Goal: Task Accomplishment & Management: Use online tool/utility

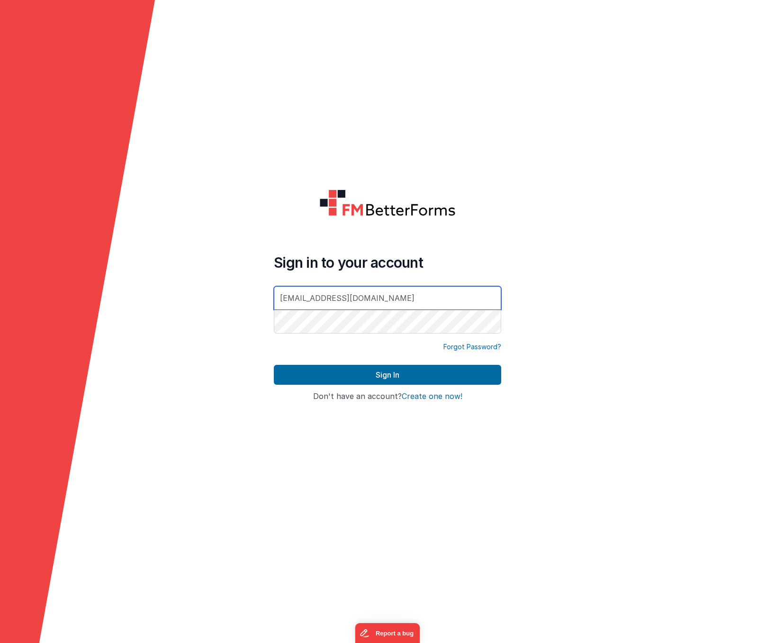
type input "[EMAIL_ADDRESS][DOMAIN_NAME]"
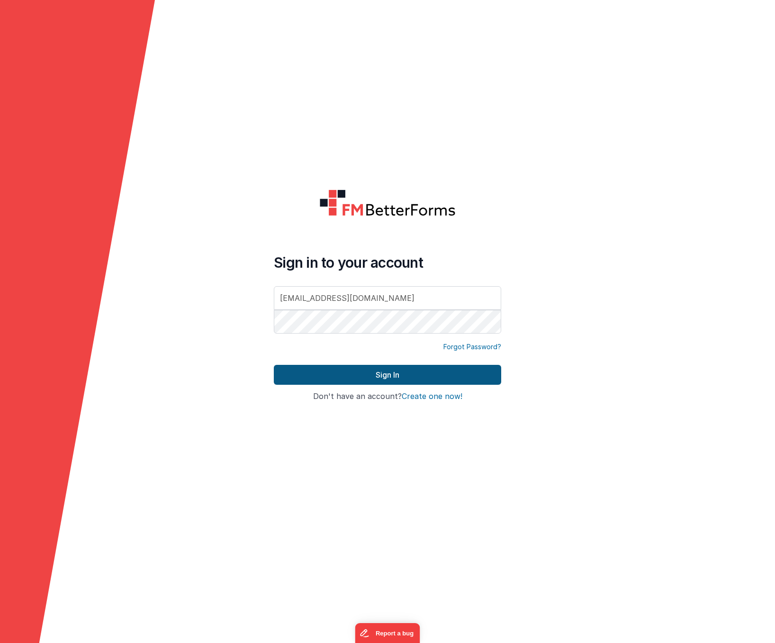
click at [376, 375] on button "Sign In" at bounding box center [387, 375] width 227 height 20
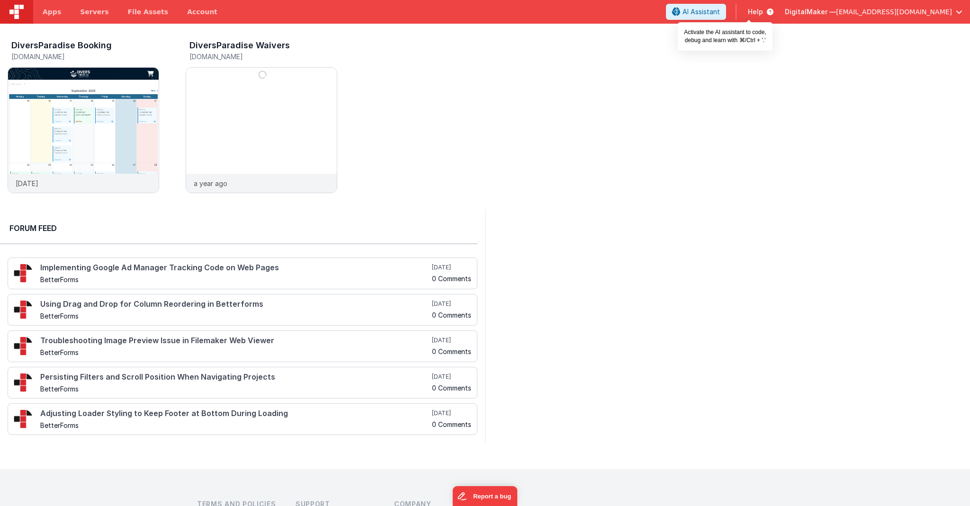
click at [720, 14] on span "AI Assistant" at bounding box center [700, 11] width 37 height 9
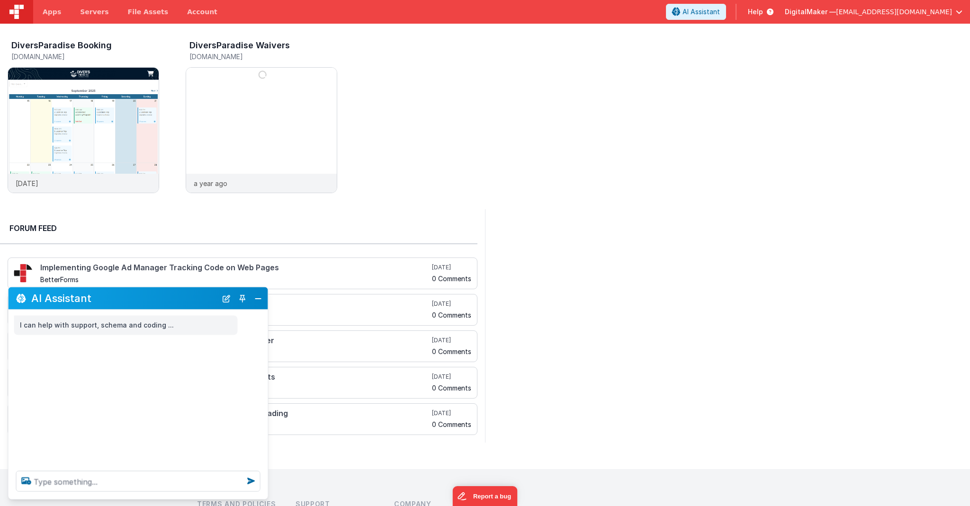
click at [720, 13] on span "AI Assistant" at bounding box center [700, 11] width 37 height 9
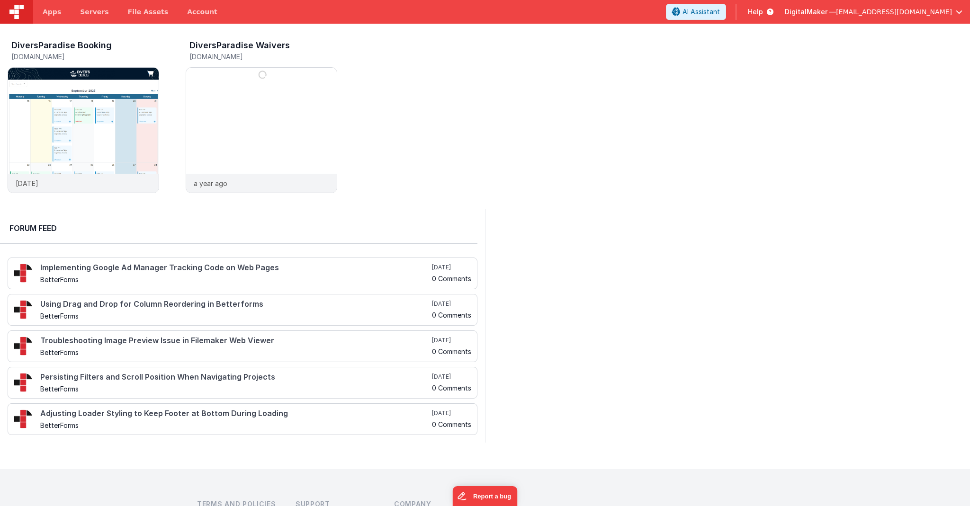
click at [720, 13] on span "AI Assistant" at bounding box center [700, 11] width 37 height 9
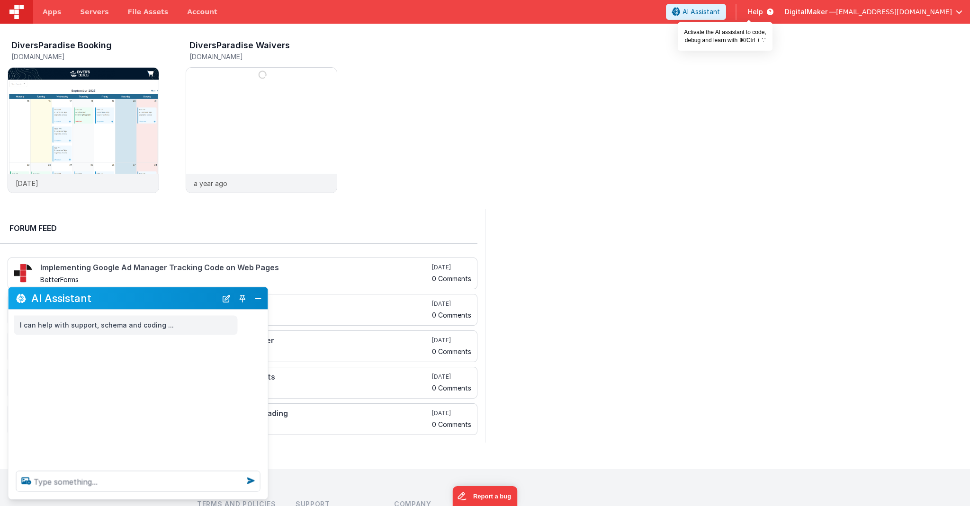
click at [720, 13] on span "AI Assistant" at bounding box center [700, 11] width 37 height 9
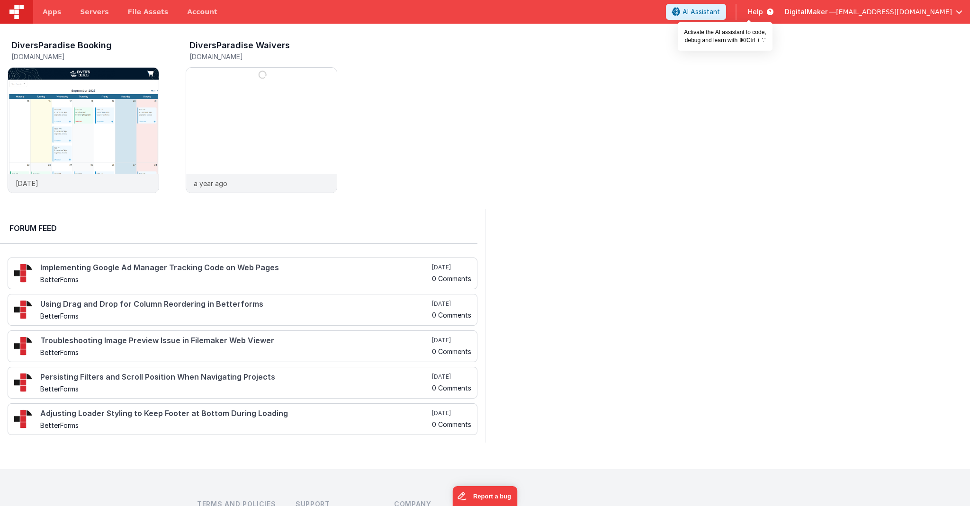
click at [720, 10] on span "AI Assistant" at bounding box center [700, 11] width 37 height 9
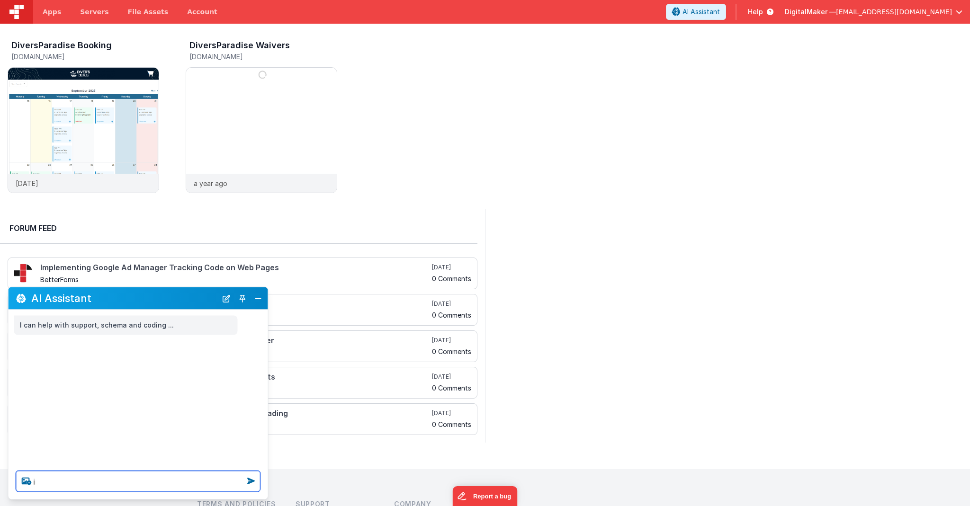
type textarea "i"
type textarea "is possible to integrate stripe ckeck out ? tehre is some example ?"
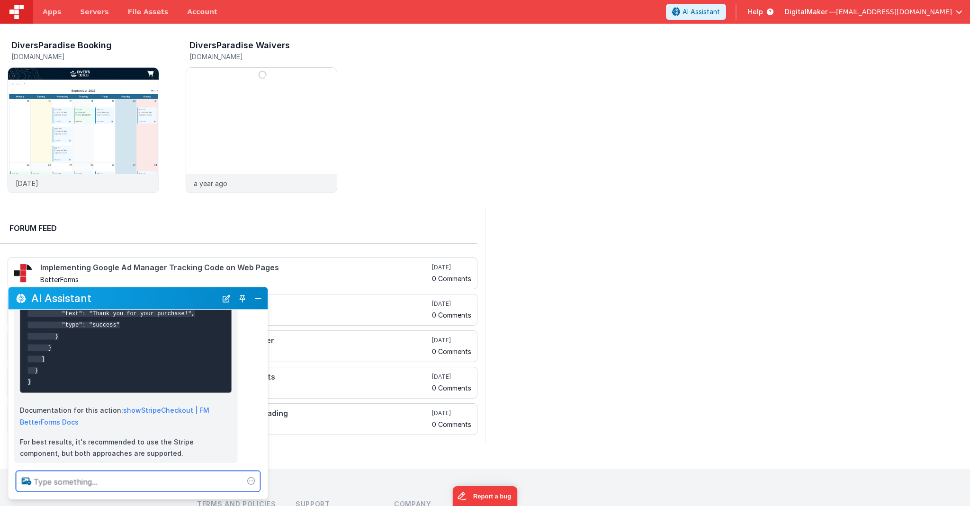
scroll to position [518, 0]
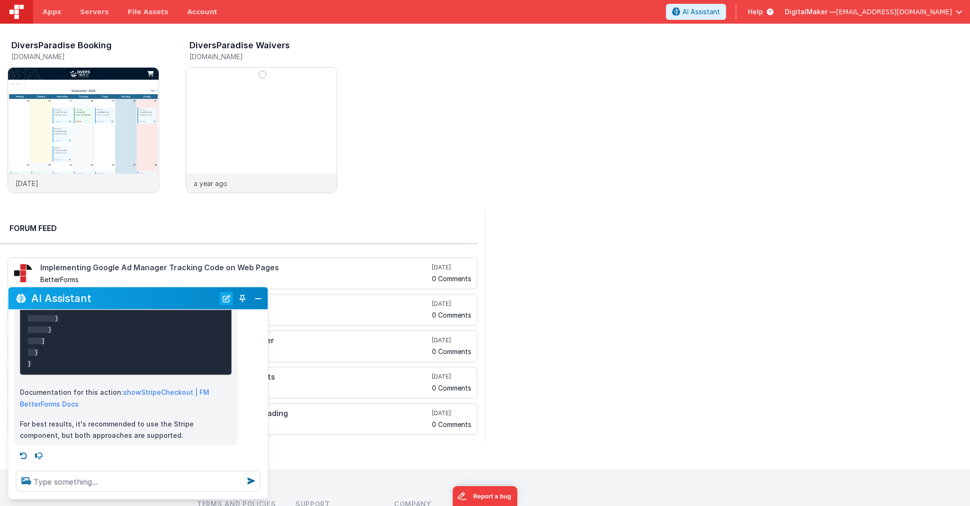
click at [224, 296] on button "New Chat" at bounding box center [226, 298] width 13 height 13
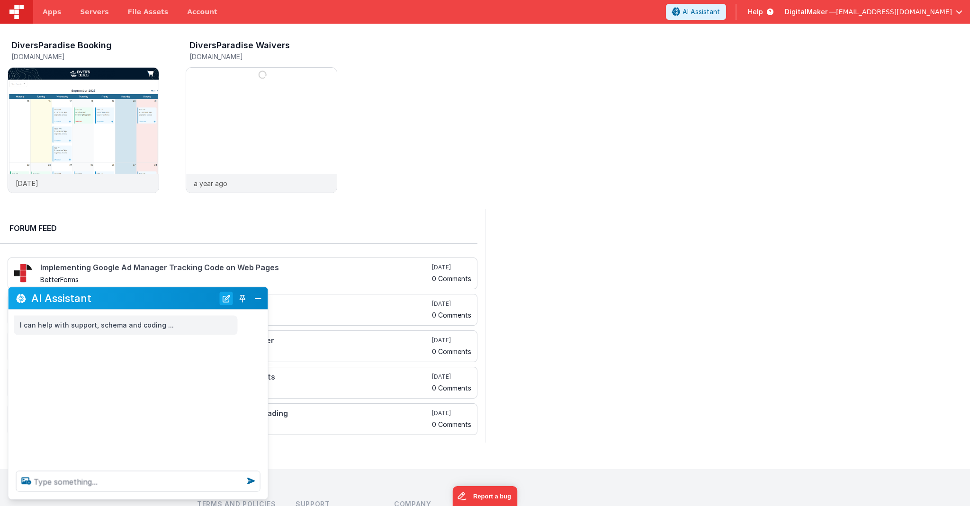
scroll to position [0, 0]
click at [224, 296] on button "New Chat" at bounding box center [226, 298] width 13 height 13
click at [224, 298] on button "New Chat" at bounding box center [226, 298] width 13 height 13
click at [99, 481] on textarea at bounding box center [138, 481] width 244 height 21
type textarea "show me again your reply"
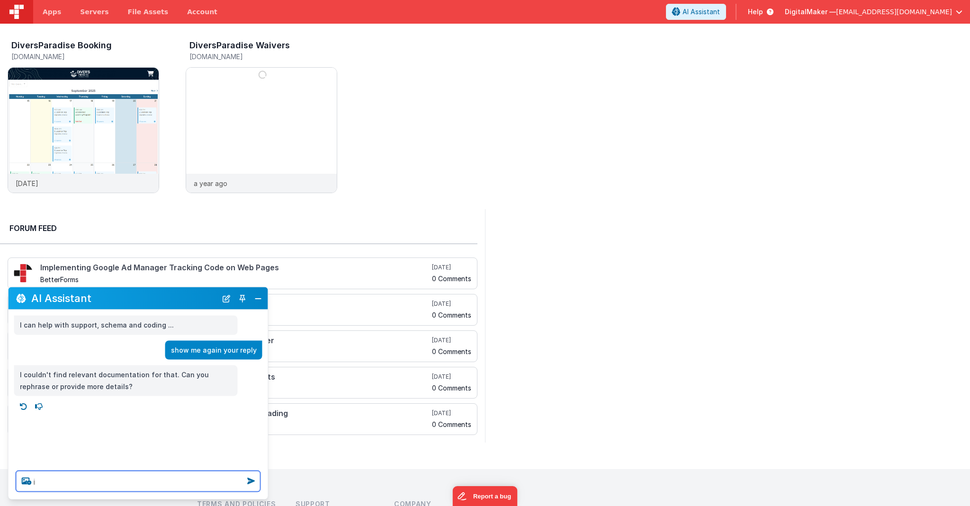
type textarea "i"
type textarea "there is some exampla of stripe check out ?"
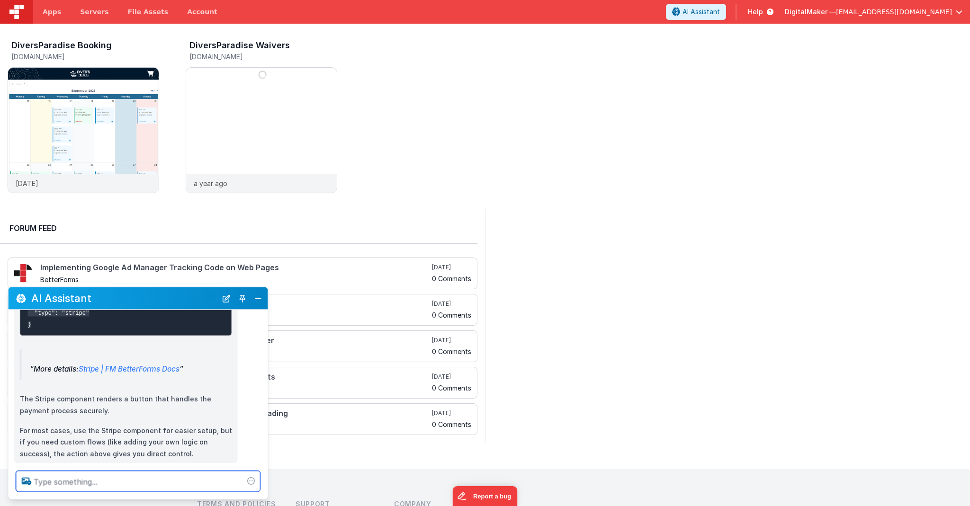
scroll to position [617, 0]
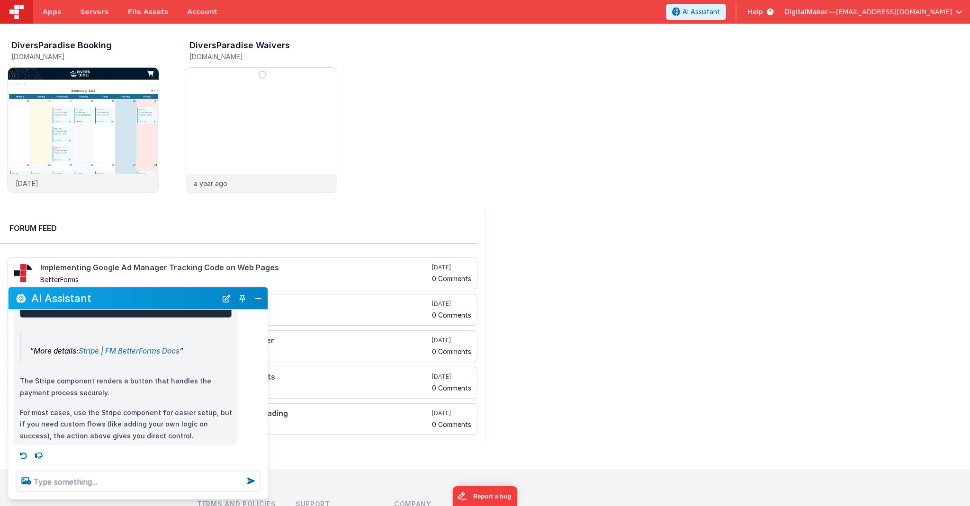
click at [127, 349] on link "Stripe | FM BetterForms Docs" at bounding box center [129, 350] width 101 height 9
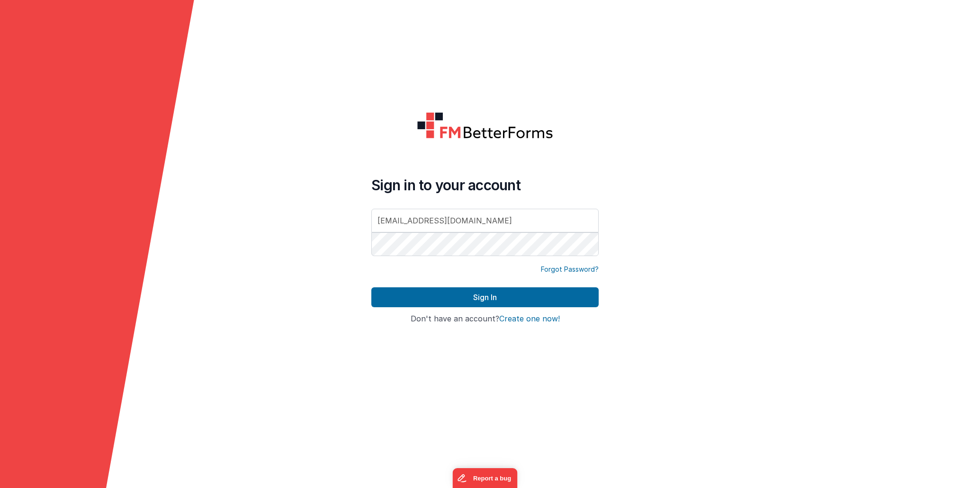
type input "[EMAIL_ADDRESS][DOMAIN_NAME]"
click at [443, 298] on button "Sign In" at bounding box center [484, 297] width 227 height 20
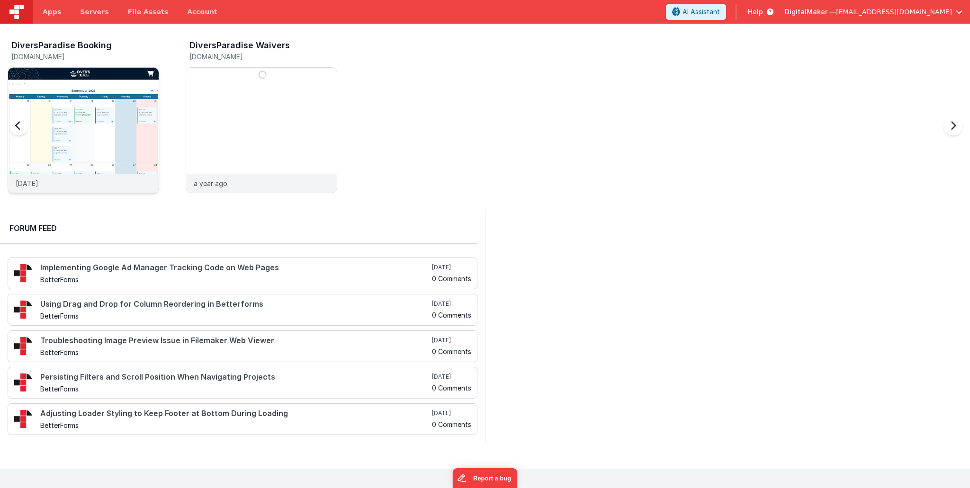
click at [97, 116] on img at bounding box center [83, 143] width 151 height 151
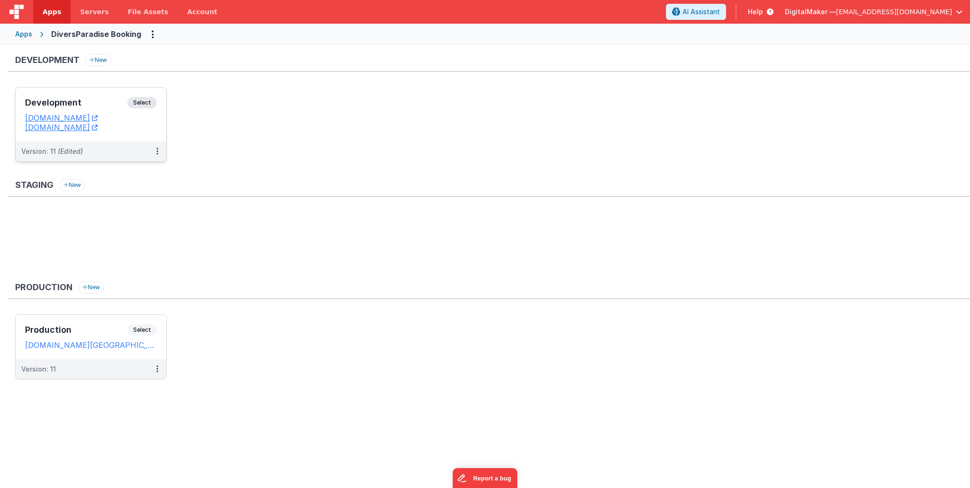
click at [150, 100] on span "Select" at bounding box center [141, 102] width 29 height 11
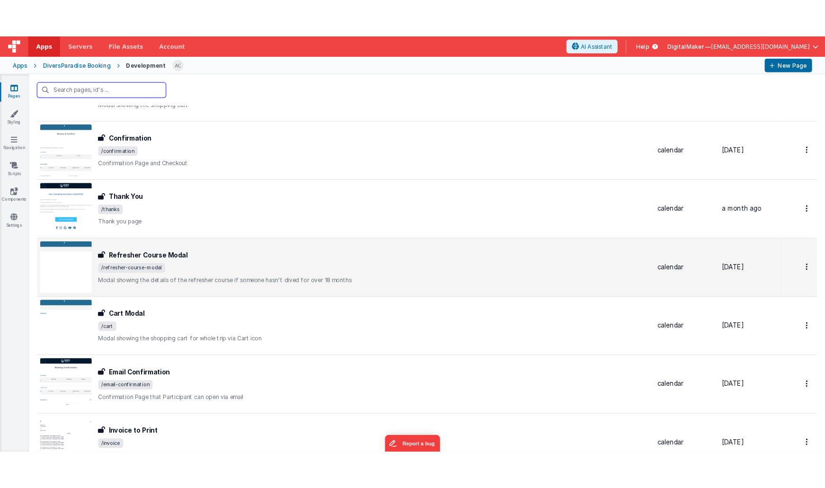
scroll to position [413, 0]
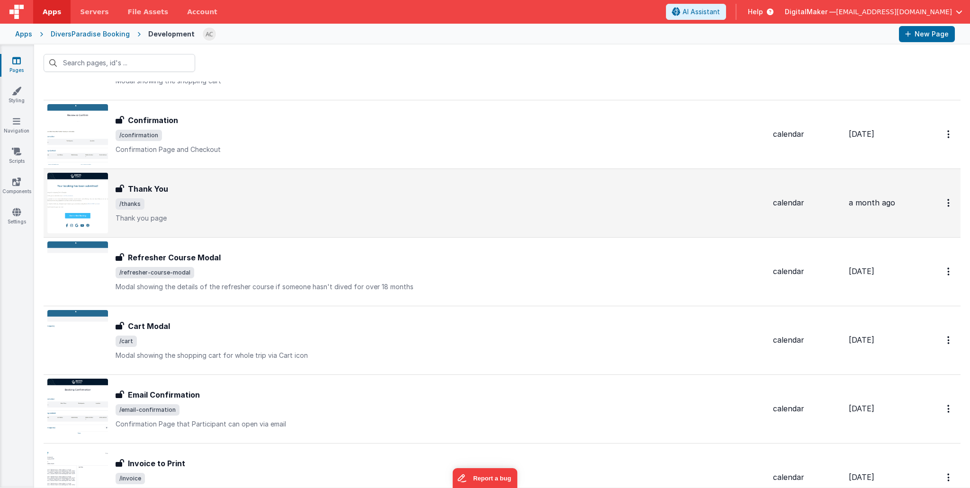
click at [331, 204] on span "/thanks" at bounding box center [441, 203] width 650 height 11
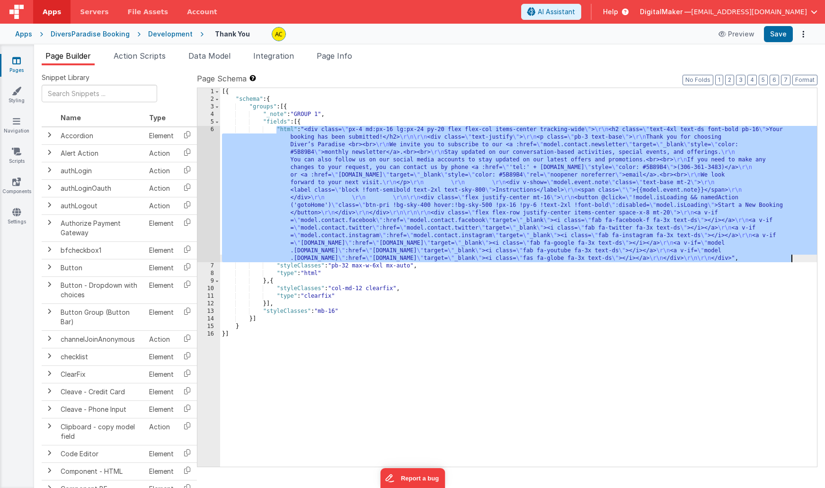
drag, startPoint x: 277, startPoint y: 128, endPoint x: 795, endPoint y: 258, distance: 533.1
click at [795, 258] on div "[{ "schema" : { "groups" : [{ "_note" : "GROUP 1" , "fields" : [{ "html" : "<di…" at bounding box center [518, 285] width 597 height 394
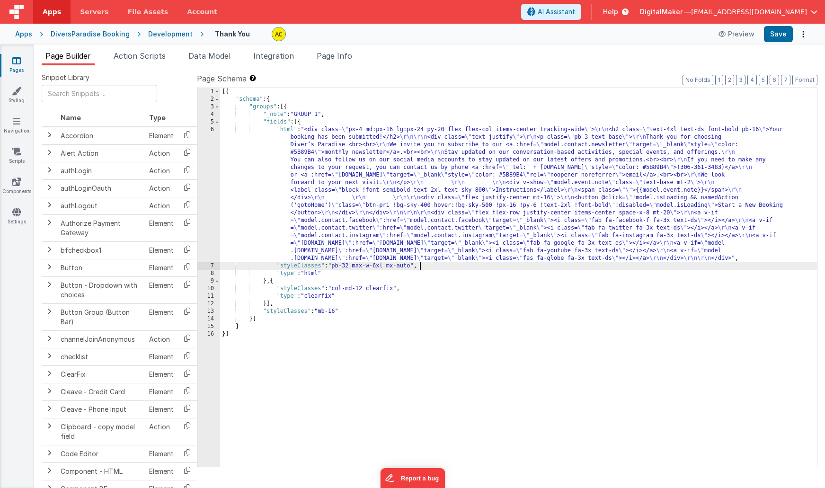
click at [778, 262] on div "[{ "schema" : { "groups" : [{ "_note" : "GROUP 1" , "fields" : [{ "html" : "<di…" at bounding box center [518, 285] width 597 height 394
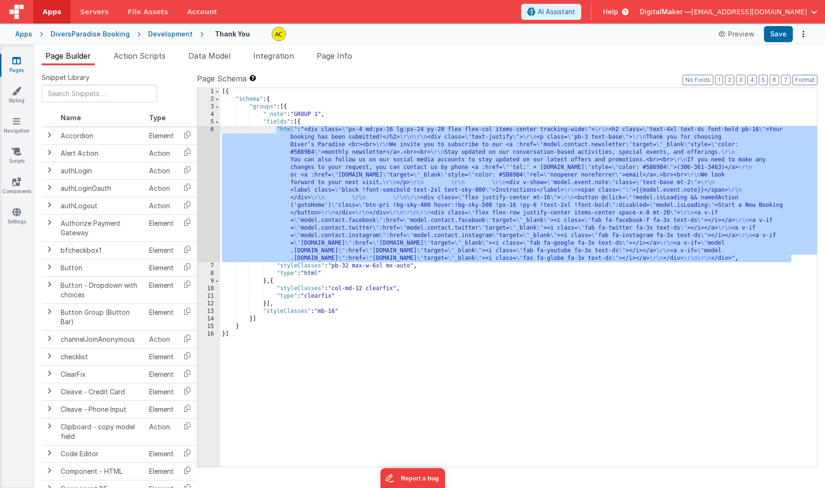
drag, startPoint x: 795, startPoint y: 258, endPoint x: 277, endPoint y: 131, distance: 532.9
click at [277, 131] on div "[{ "schema" : { "groups" : [{ "_note" : "GROUP 1" , "fields" : [{ "html" : "<di…" at bounding box center [518, 285] width 597 height 394
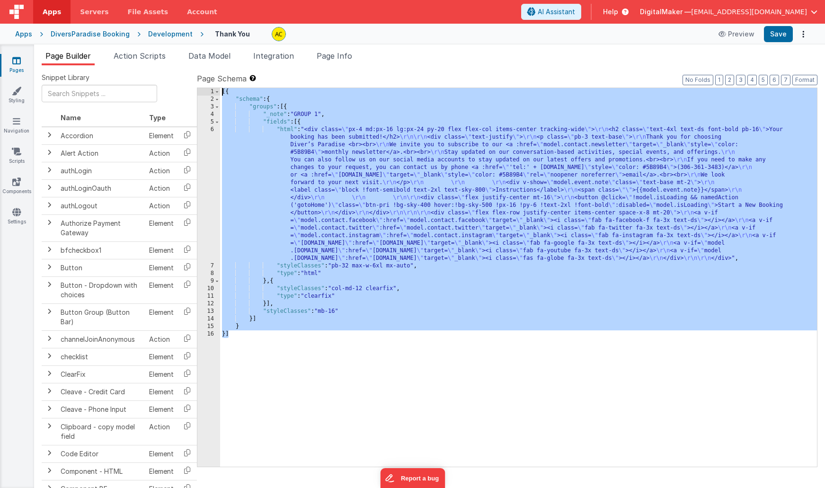
drag, startPoint x: 235, startPoint y: 337, endPoint x: 186, endPoint y: 91, distance: 250.6
click at [186, 91] on div "Snippet Library Name Type Accordion Element Alert Action Action authLogin Actio…" at bounding box center [430, 284] width 776 height 423
drag, startPoint x: 244, startPoint y: 353, endPoint x: 243, endPoint y: 342, distance: 10.5
click at [244, 352] on div "[{ "schema" : { "groups" : [{ "_note" : "GROUP 1" , "fields" : [{ "html" : "<di…" at bounding box center [518, 285] width 597 height 394
drag, startPoint x: 243, startPoint y: 339, endPoint x: 218, endPoint y: 78, distance: 262.1
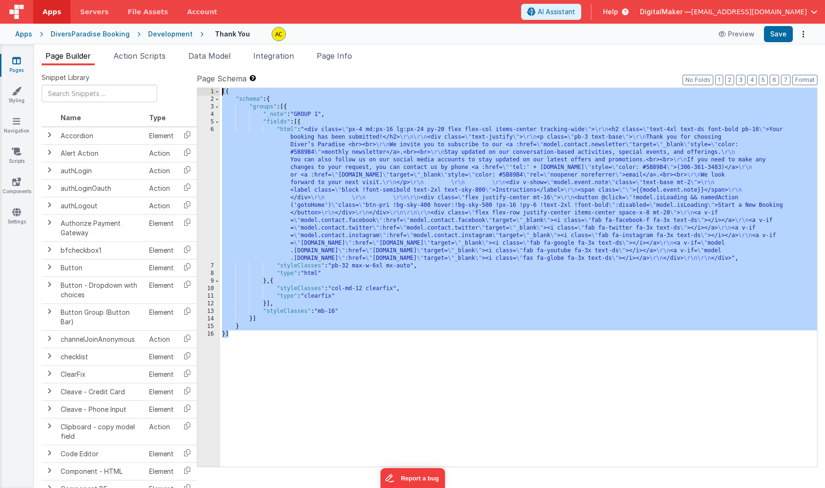
click at [218, 78] on div "Page Schema Shortcuts: Find: command-f Fold: command-option-L Unfold: command-o…" at bounding box center [507, 269] width 621 height 393
click at [509, 217] on div "[{ "schema" : { "groups" : [{ "_note" : "GROUP 1" , "fields" : [{ "html" : "<di…" at bounding box center [518, 285] width 597 height 394
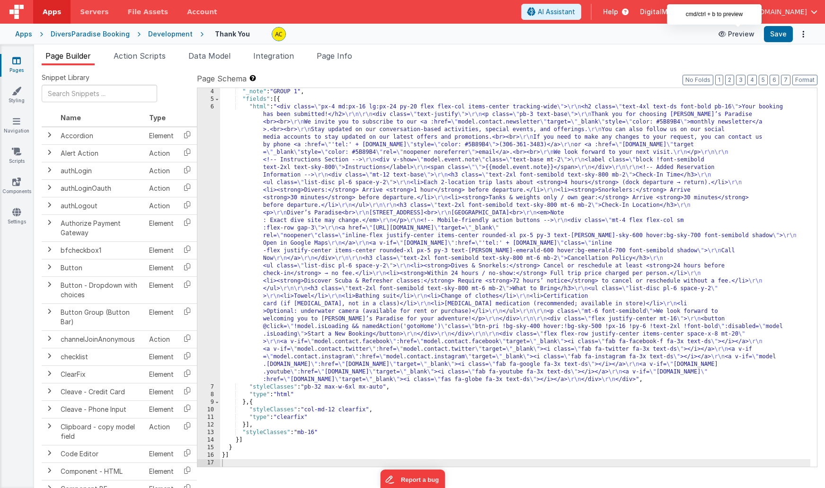
click at [744, 35] on button "Preview" at bounding box center [736, 34] width 47 height 15
click at [784, 29] on button "Save" at bounding box center [778, 34] width 29 height 16
click at [743, 34] on button "Preview" at bounding box center [736, 34] width 47 height 15
click at [324, 137] on div ""_note" : "GROUP 1" , "fields" : [{ "html" : "<div class= \" px-4 md:px-16 lg:p…" at bounding box center [515, 285] width 590 height 394
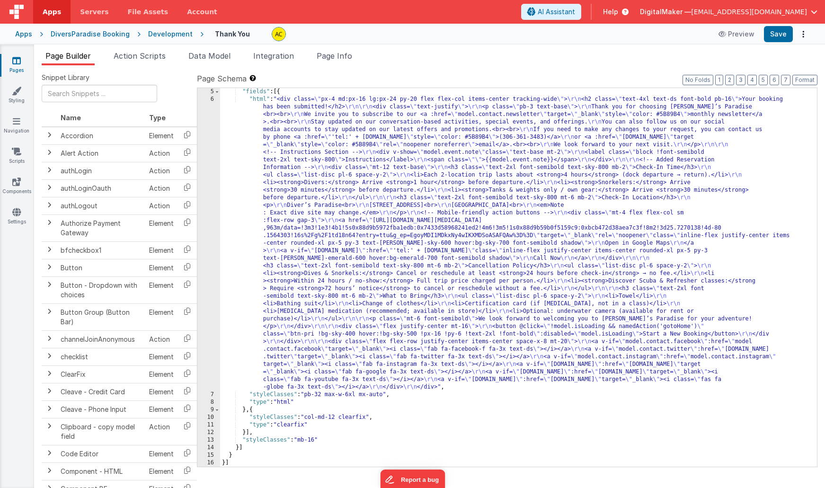
scroll to position [30, 0]
click at [778, 35] on button "Save" at bounding box center [778, 34] width 29 height 16
click at [745, 37] on button "Preview" at bounding box center [736, 34] width 47 height 15
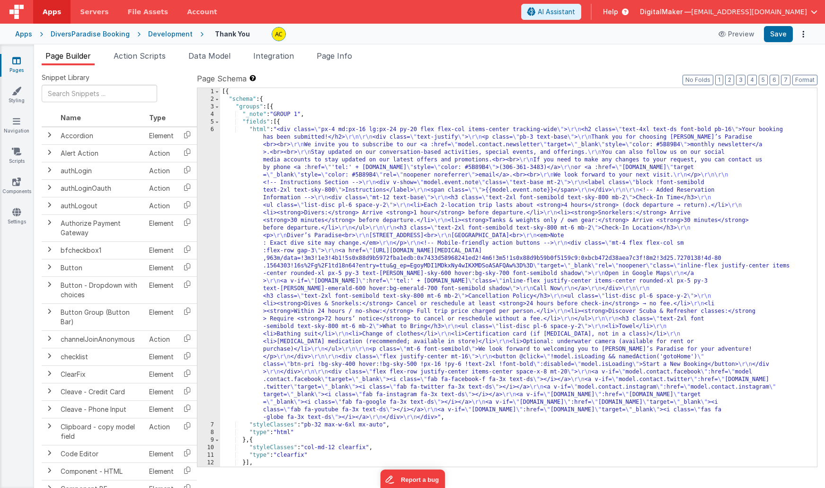
scroll to position [0, 0]
click at [391, 143] on div "[{ "schema" : { "groups" : [{ "_note" : "GROUP 1" , "fields" : [{ "html" : "<di…" at bounding box center [515, 285] width 590 height 394
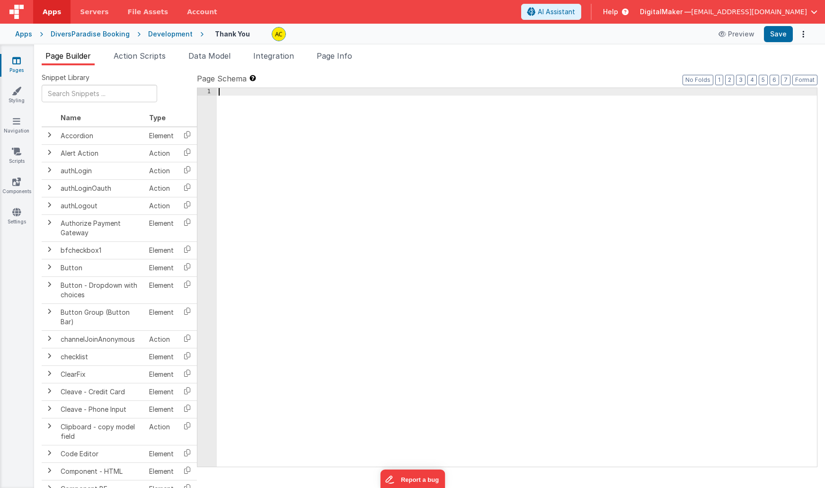
scroll to position [23, 0]
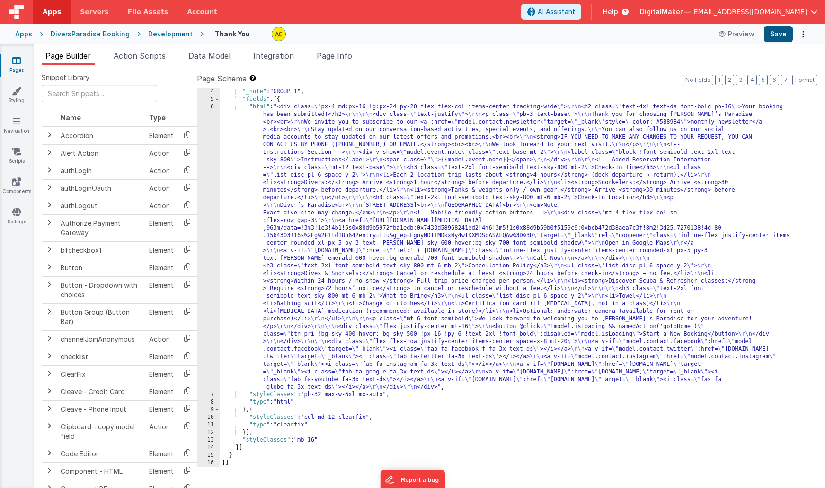
click at [785, 32] on button "Save" at bounding box center [778, 34] width 29 height 16
click at [740, 36] on button "Preview" at bounding box center [736, 34] width 47 height 15
click at [387, 211] on div ""_note" : "GROUP 1" , "fields" : [{ "html" : "<div class= \" px-4 md:px-16 lg:p…" at bounding box center [515, 285] width 590 height 394
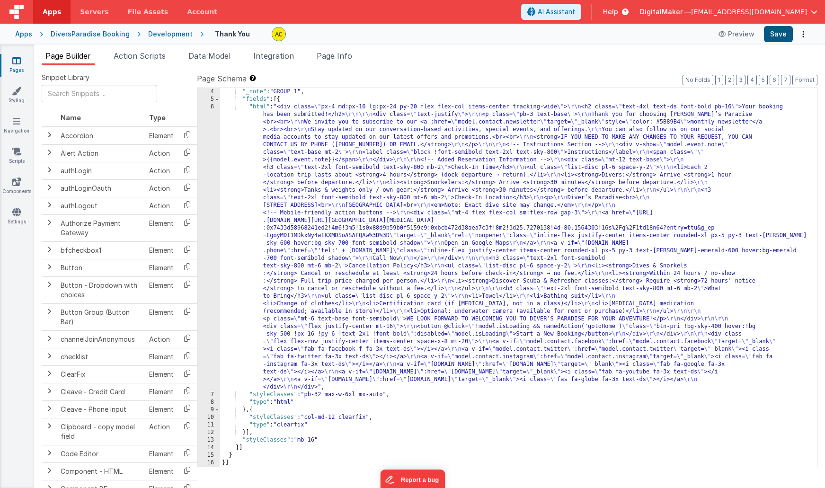
click at [768, 35] on button "Save" at bounding box center [778, 34] width 29 height 16
click at [725, 34] on icon at bounding box center [723, 34] width 9 height 7
click at [406, 161] on div ""_note" : "GROUP 1" , "fields" : [{ "html" : "<div class= \" px-4 md:px-16 lg:p…" at bounding box center [515, 285] width 590 height 394
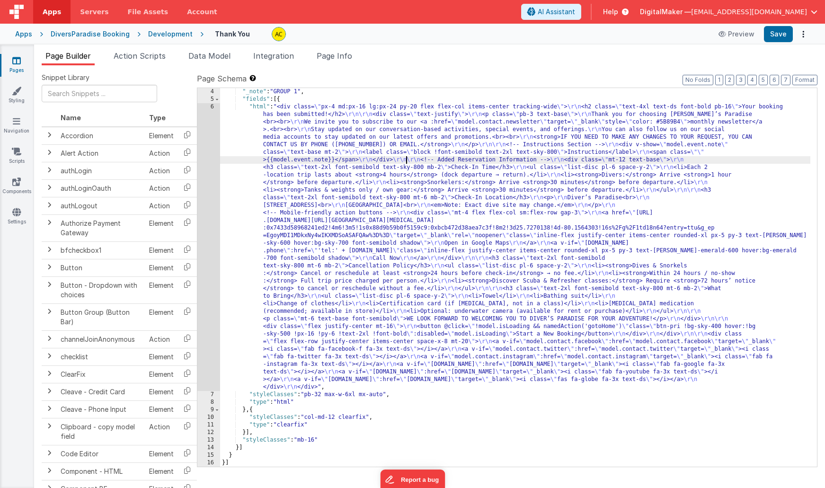
click at [389, 238] on div ""_note" : "GROUP 1" , "fields" : [{ "html" : "<div class= \" px-4 md:px-16 lg:p…" at bounding box center [515, 285] width 590 height 394
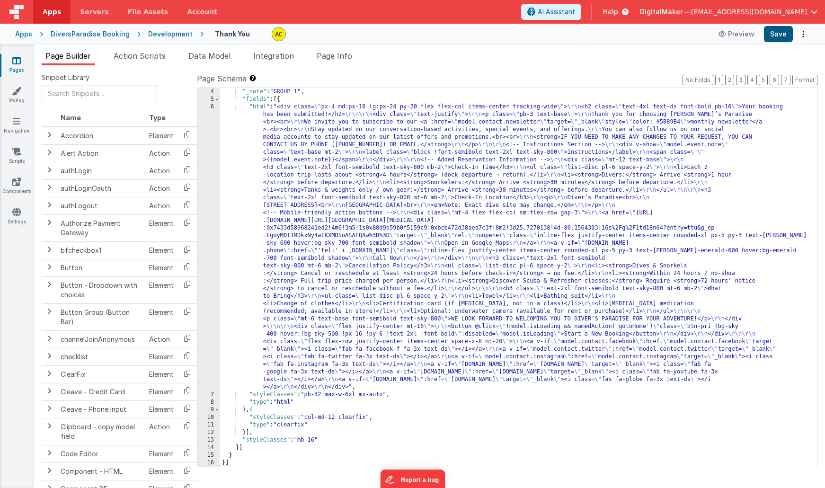
click at [774, 35] on button "Save" at bounding box center [778, 34] width 29 height 16
click at [738, 34] on button "Preview" at bounding box center [736, 34] width 47 height 15
click at [404, 121] on div ""_note" : "GROUP 1" , "fields" : [{ "html" : "<div class= \" px-4 md:px-16 lg:p…" at bounding box center [515, 285] width 590 height 394
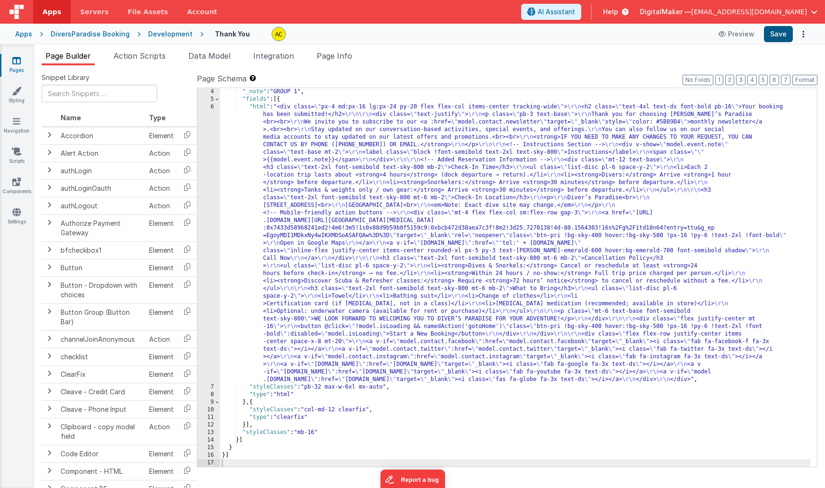
click at [774, 30] on button "Save" at bounding box center [778, 34] width 29 height 16
click at [748, 33] on button "Preview" at bounding box center [736, 34] width 47 height 15
click at [355, 126] on div ""_note" : "GROUP 1" , "fields" : [{ "html" : "<div class= \" px-4 md:px-16 lg:p…" at bounding box center [515, 285] width 590 height 394
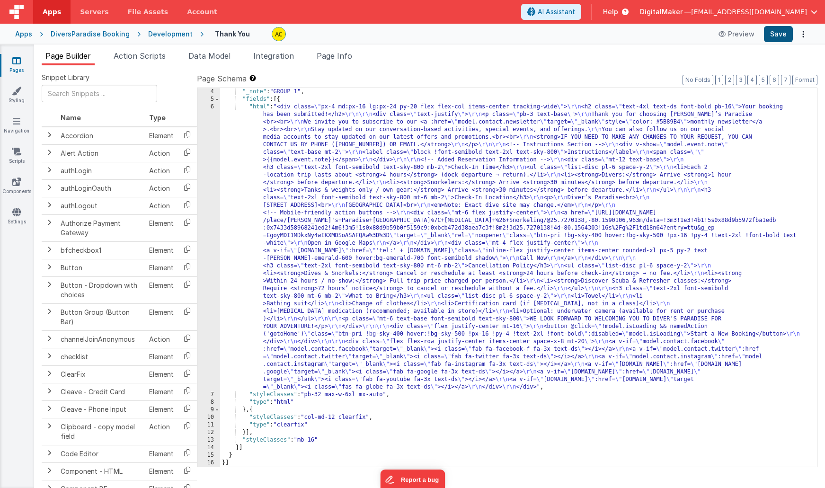
click at [785, 37] on button "Save" at bounding box center [778, 34] width 29 height 16
click at [739, 34] on button "Preview" at bounding box center [736, 34] width 47 height 15
click at [370, 108] on div ""_note" : "GROUP 1" , "fields" : [{ "html" : "<div class= \" px-4 md:px-16 lg:p…" at bounding box center [515, 285] width 590 height 394
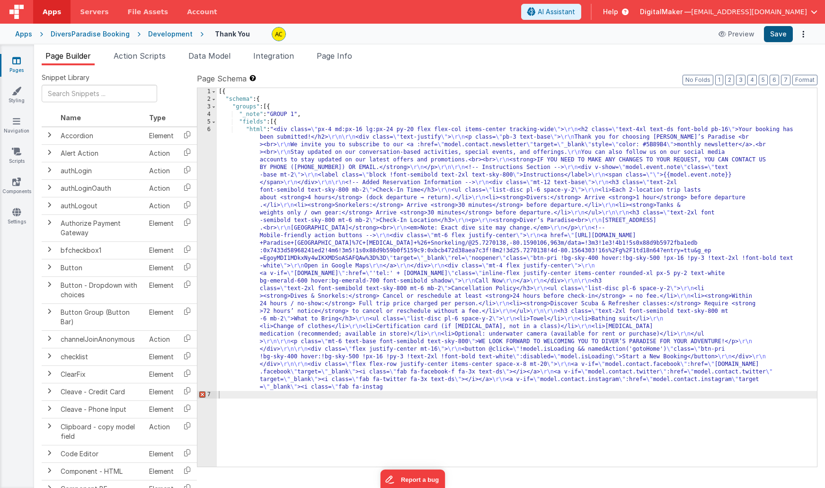
click at [791, 31] on button "Save" at bounding box center [778, 34] width 29 height 16
click at [742, 33] on button "Preview" at bounding box center [736, 34] width 47 height 15
click at [738, 34] on button "Preview" at bounding box center [736, 34] width 47 height 15
click at [575, 9] on span "AI Assistant" at bounding box center [556, 11] width 37 height 9
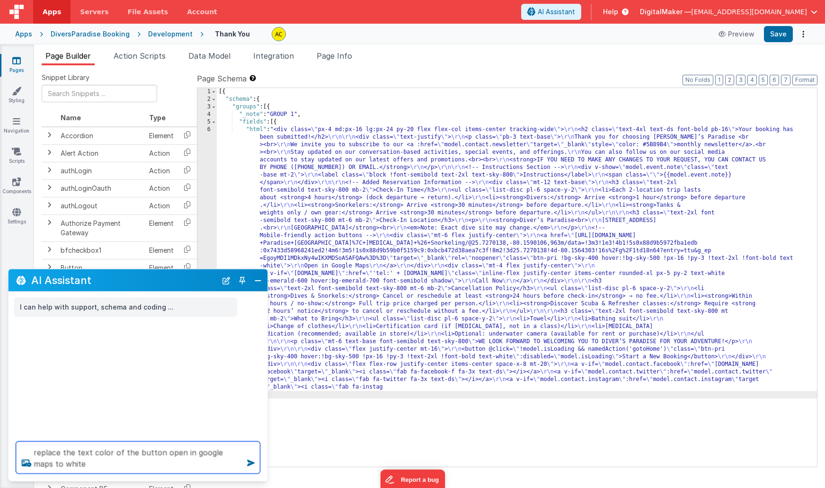
type textarea "replace the text color of the button open in google maps to white"
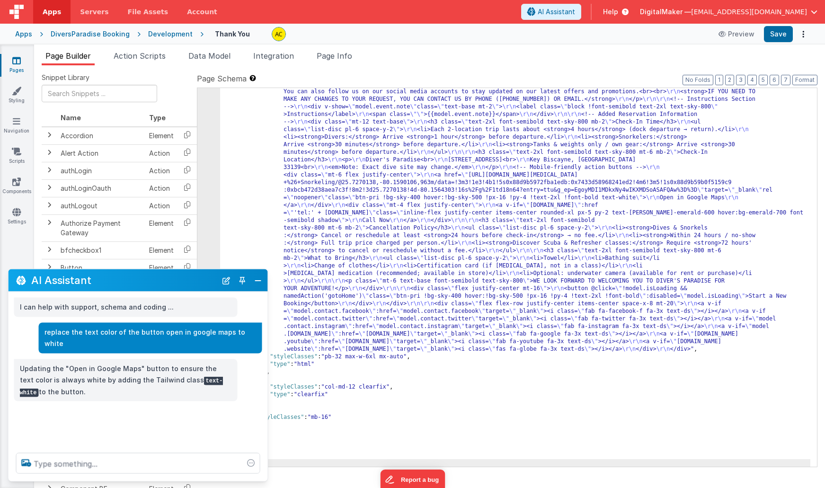
scroll to position [91, 0]
click at [775, 33] on button "Save" at bounding box center [778, 34] width 29 height 16
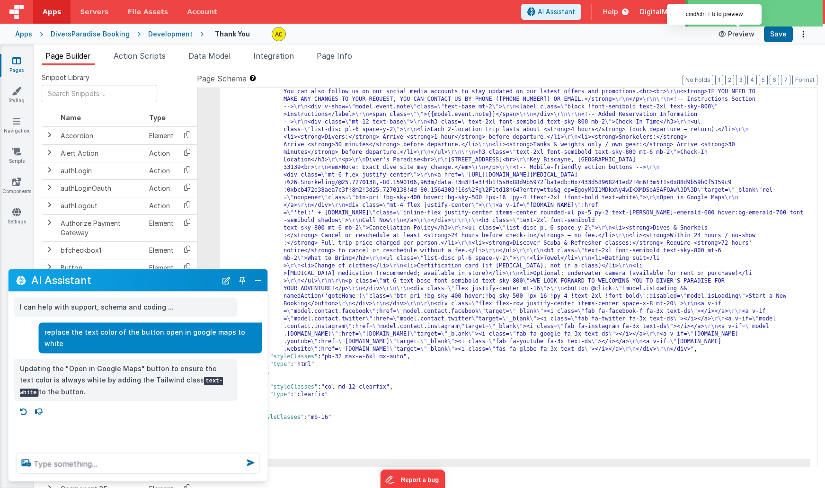
click at [731, 39] on button "Preview" at bounding box center [736, 34] width 47 height 15
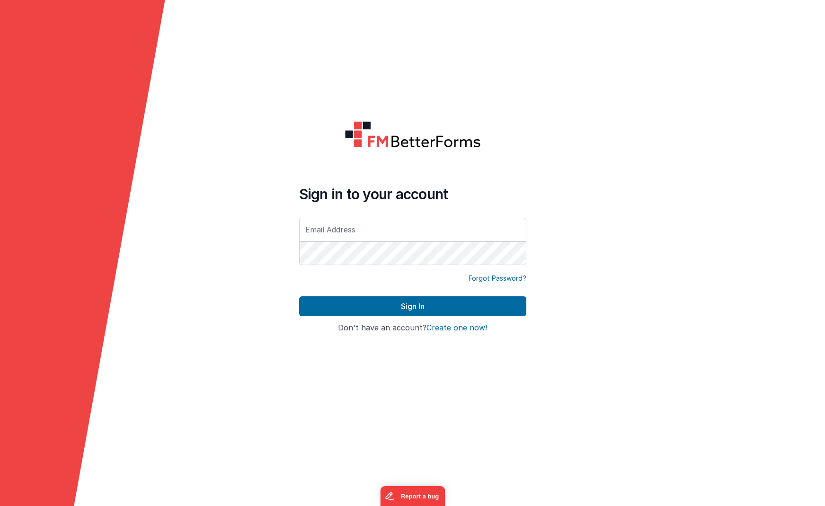
click at [348, 295] on div "Forgot Password?" at bounding box center [412, 285] width 227 height 23
click at [349, 236] on input "text" at bounding box center [412, 230] width 227 height 24
type input "[EMAIL_ADDRESS][DOMAIN_NAME]"
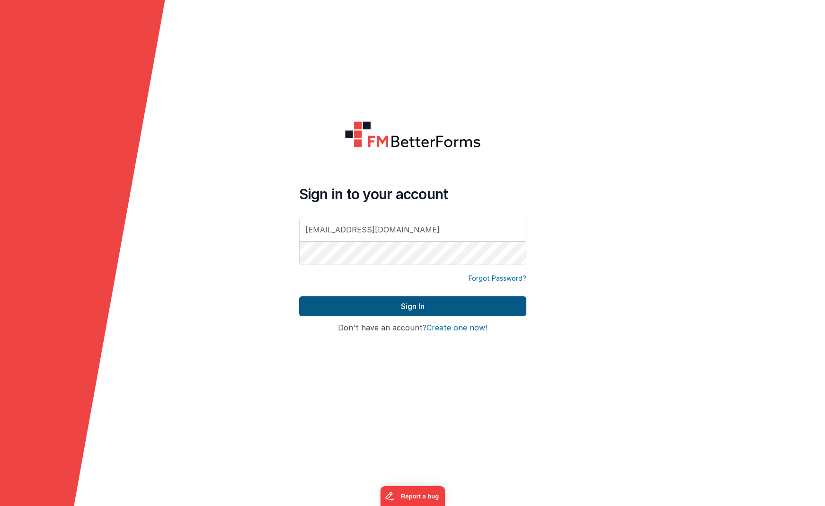
click at [386, 308] on button "Sign In" at bounding box center [412, 306] width 227 height 20
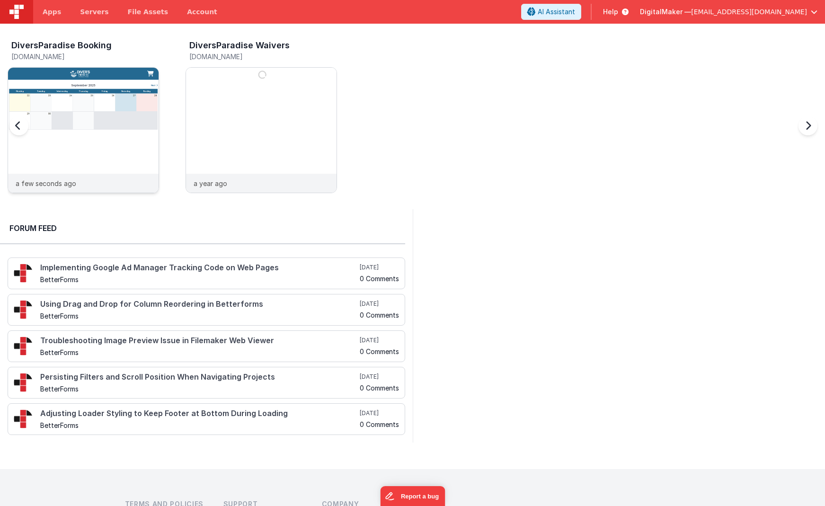
click at [114, 108] on div at bounding box center [83, 121] width 151 height 106
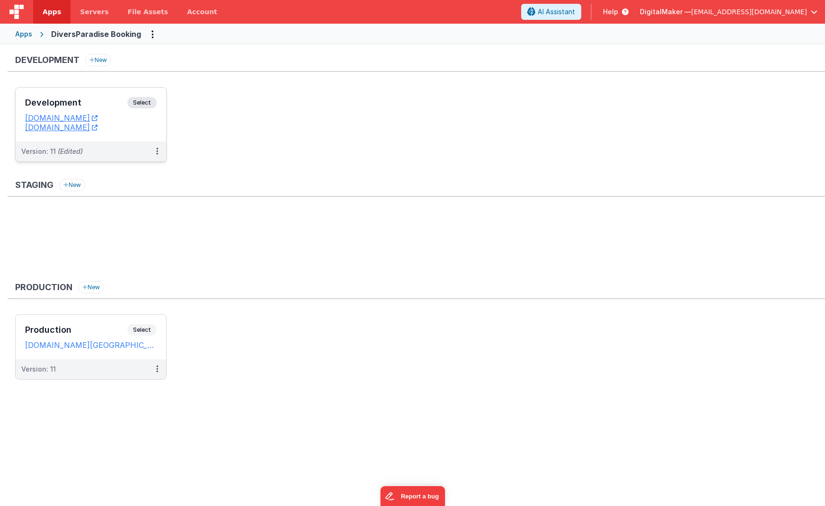
click at [148, 101] on span "Select" at bounding box center [141, 102] width 29 height 11
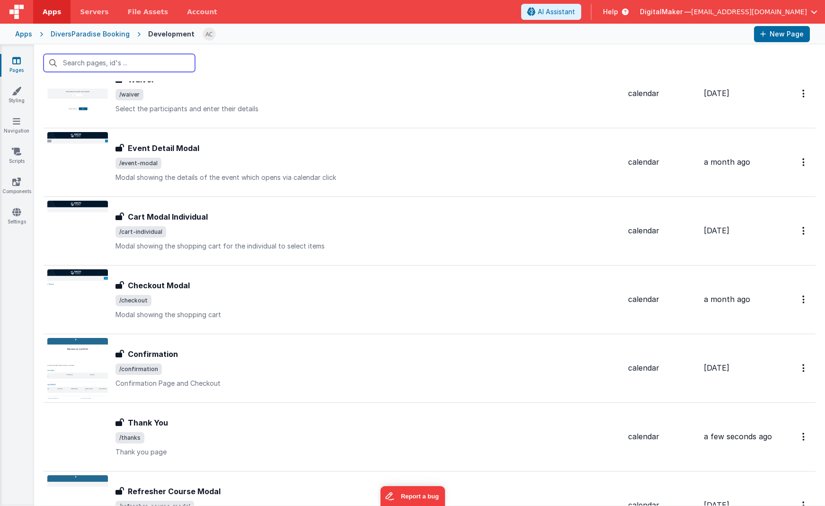
scroll to position [206, 0]
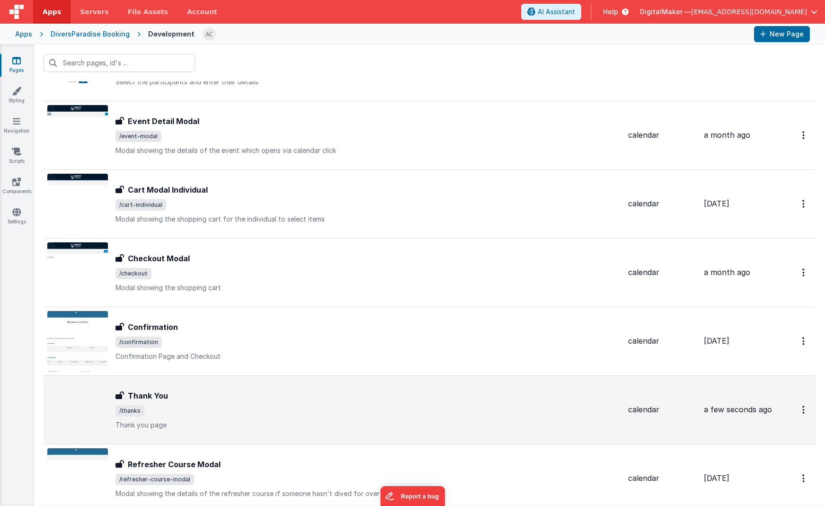
click at [301, 395] on div "Thank You" at bounding box center [368, 395] width 505 height 11
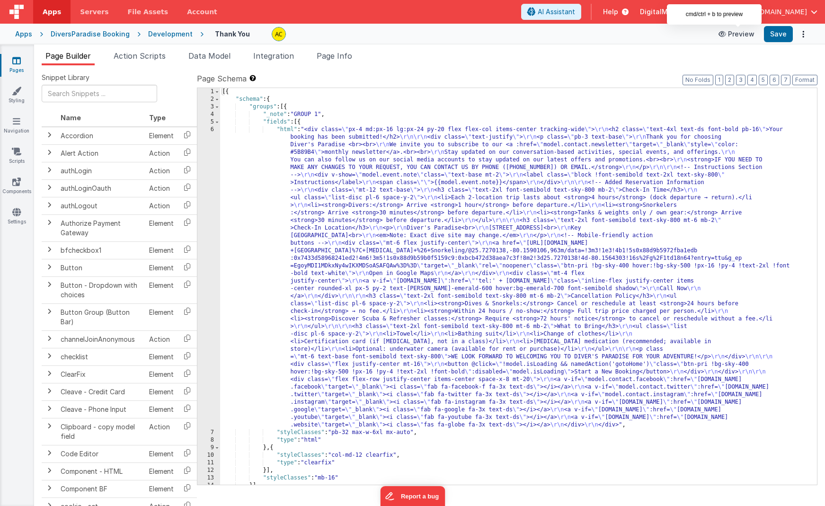
click at [749, 32] on button "Preview" at bounding box center [736, 34] width 47 height 15
click at [575, 13] on span "AI Assistant" at bounding box center [556, 11] width 37 height 9
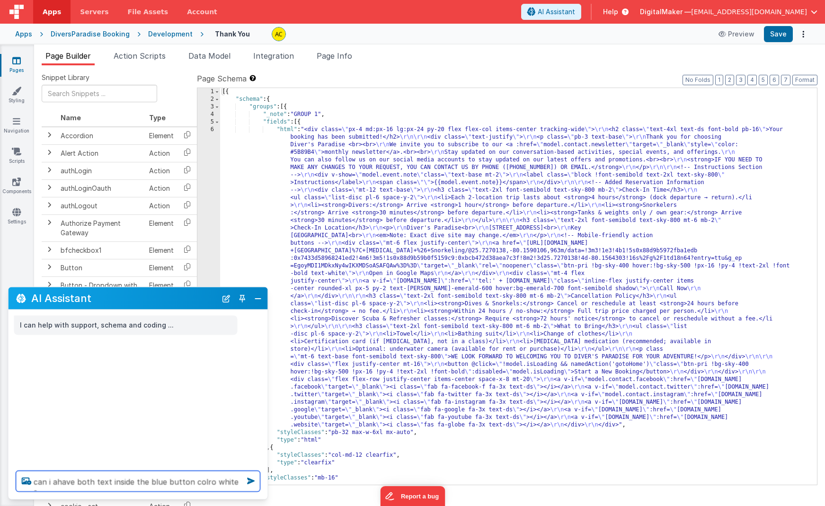
type textarea "can i ahave both text inside the blue button colro white ?"
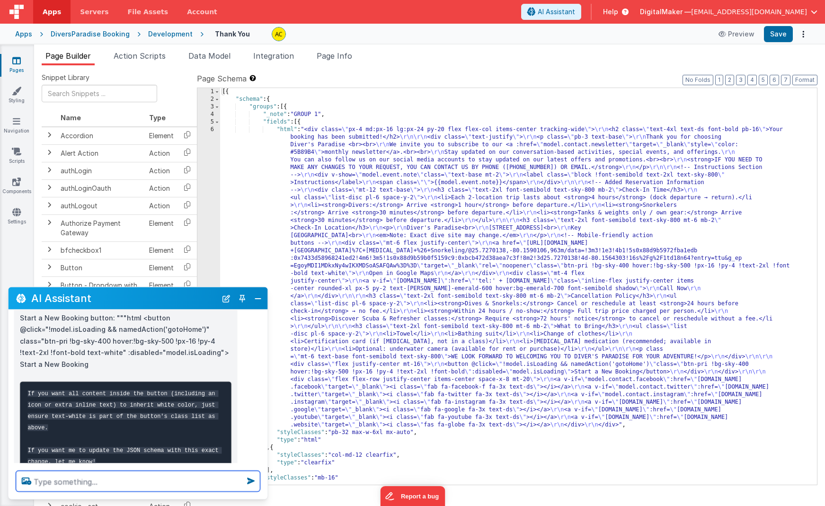
scroll to position [127, 0]
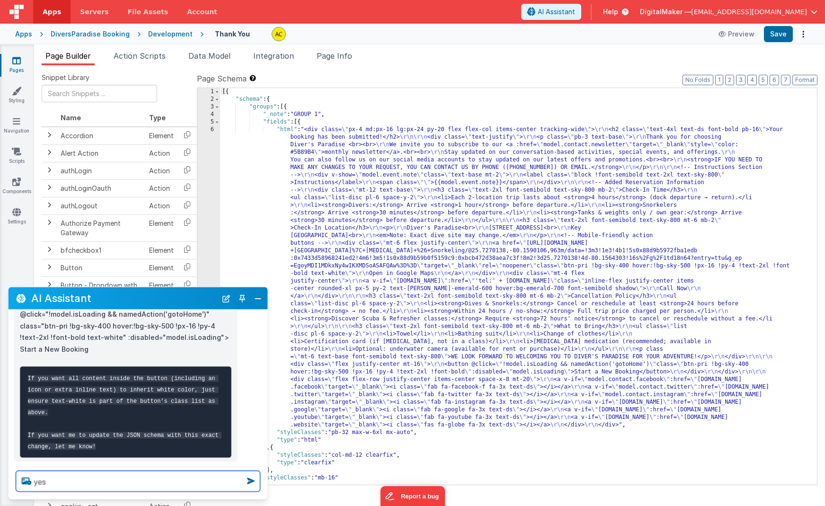
type textarea "yes"
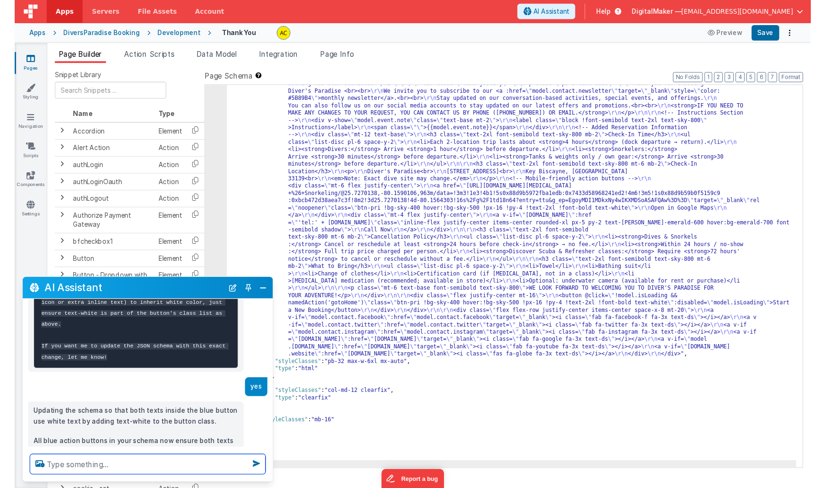
scroll to position [221, 0]
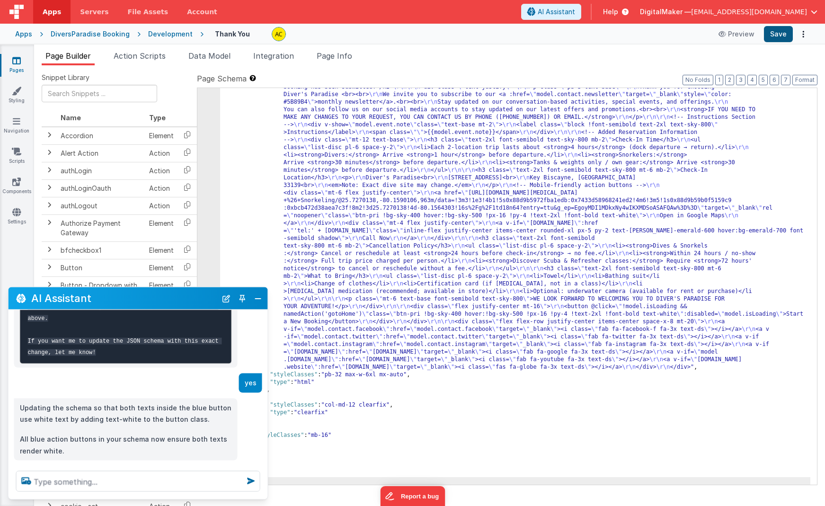
click at [779, 34] on button "Save" at bounding box center [778, 34] width 29 height 16
click at [738, 33] on button "Preview" at bounding box center [736, 34] width 47 height 15
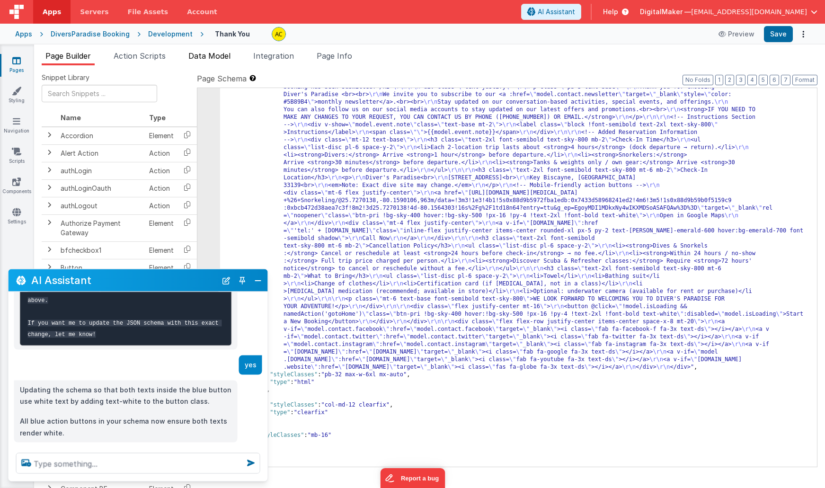
click at [214, 56] on span "Data Model" at bounding box center [209, 55] width 42 height 9
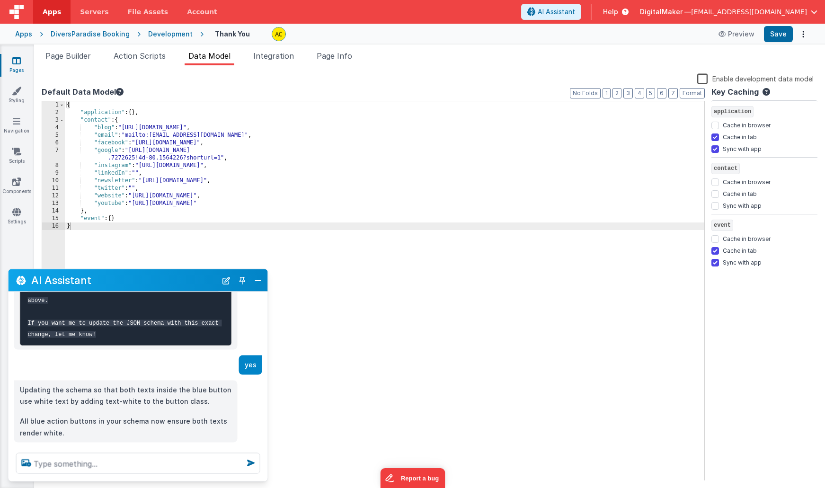
click at [169, 196] on div "{ "application" : { } , "contact" : { "blog" : "https://keydivers.us13.list-man…" at bounding box center [385, 298] width 640 height 394
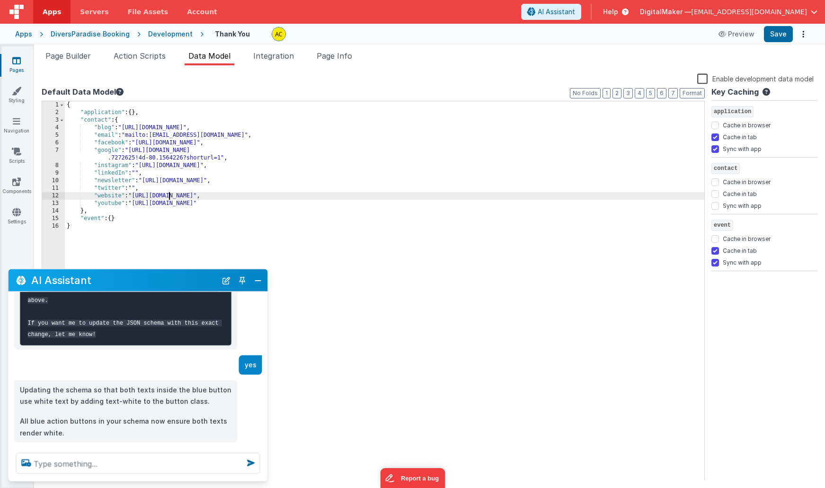
click at [169, 196] on div "{ "application" : { } , "contact" : { "blog" : "https://keydivers.us13.list-man…" at bounding box center [385, 298] width 640 height 394
click at [225, 231] on div "{ "application" : { } , "contact" : { "blog" : "https://keydivers.us13.list-man…" at bounding box center [385, 298] width 640 height 394
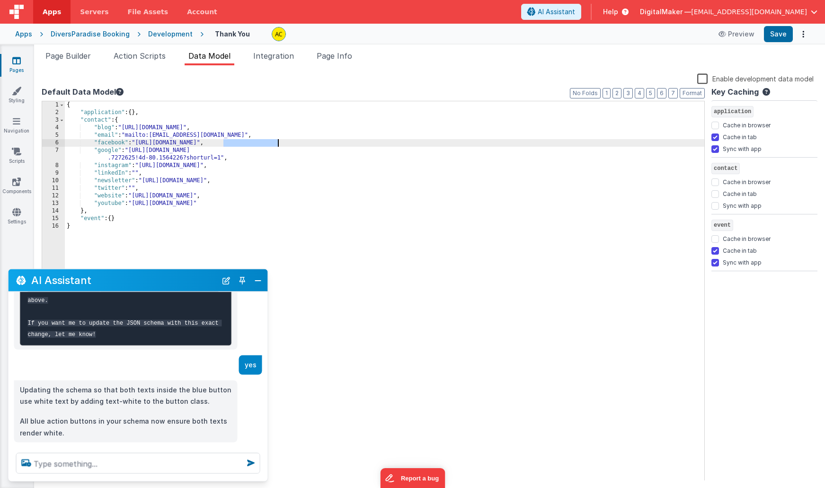
drag, startPoint x: 225, startPoint y: 142, endPoint x: 277, endPoint y: 142, distance: 51.6
click at [277, 142] on div "{ "application" : { } , "contact" : { "blog" : "https://keydivers.us13.list-man…" at bounding box center [385, 298] width 640 height 394
click at [339, 232] on div "{ "application" : { } , "contact" : { "blog" : "https://keydivers.us13.list-man…" at bounding box center [385, 298] width 640 height 394
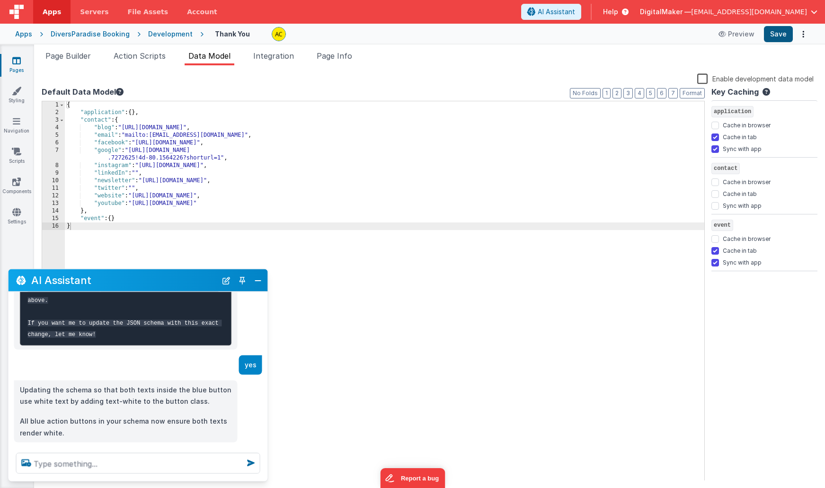
click at [773, 33] on button "Save" at bounding box center [778, 34] width 29 height 16
click at [63, 54] on span "Page Builder" at bounding box center [67, 55] width 45 height 9
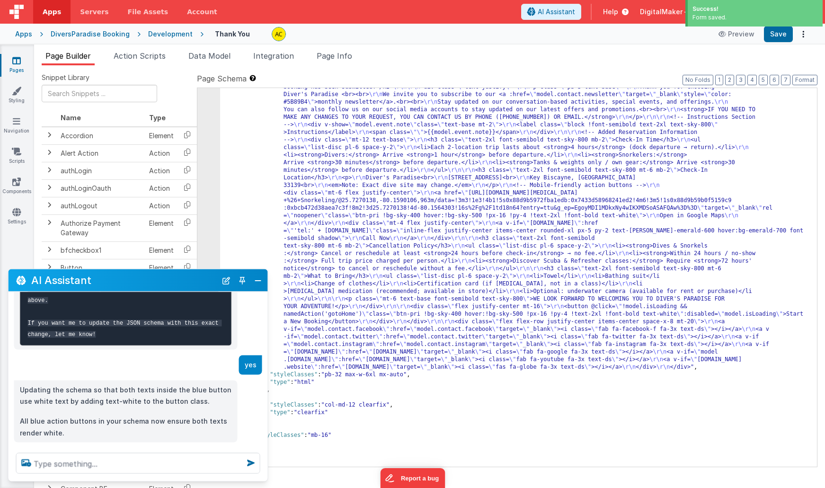
click at [261, 144] on div ""html" : "<div class= \" px-4 md:px-16 lg:px-24 py-20 flex flex-col items-cente…" at bounding box center [515, 417] width 590 height 682
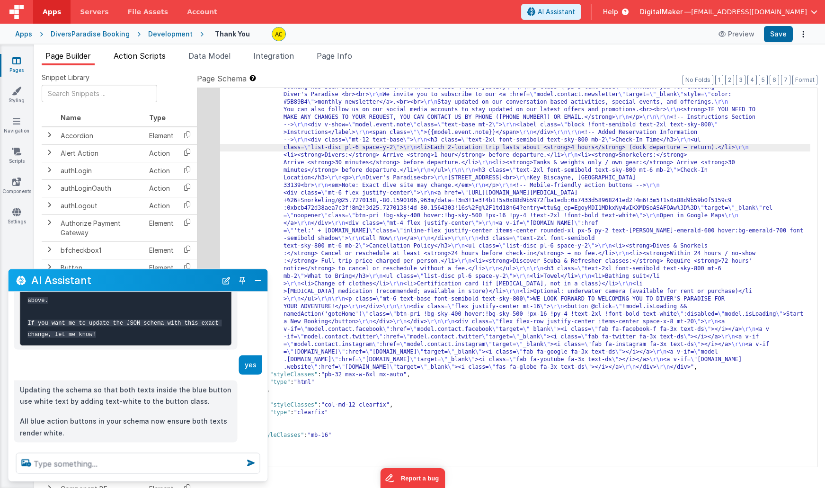
click at [157, 56] on span "Action Scripts" at bounding box center [140, 55] width 52 height 9
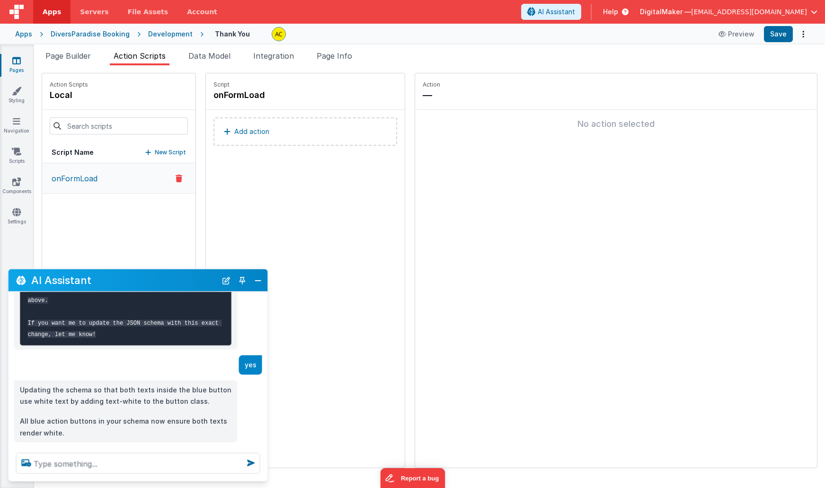
click at [16, 59] on icon at bounding box center [16, 60] width 9 height 9
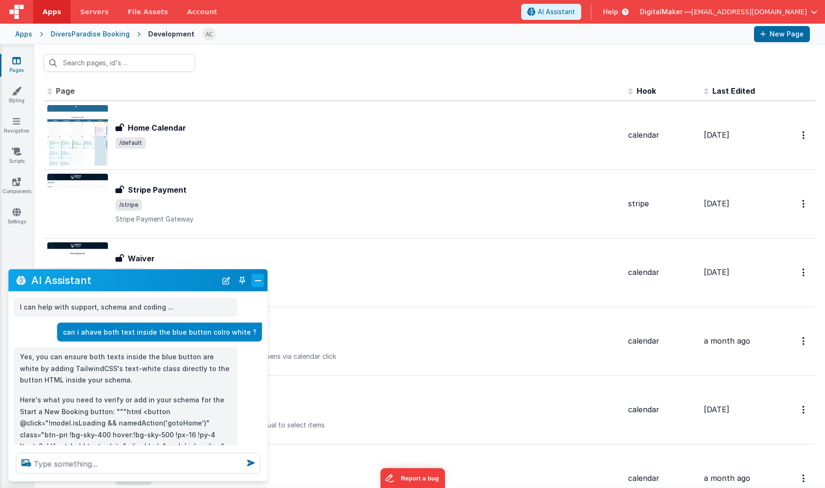
click at [262, 281] on button "Close" at bounding box center [258, 280] width 12 height 13
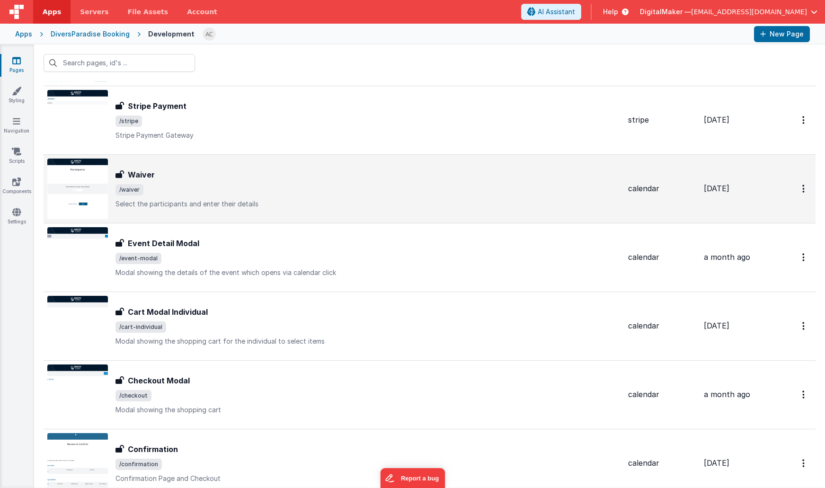
scroll to position [84, 0]
click at [247, 185] on span "/waiver" at bounding box center [368, 189] width 505 height 11
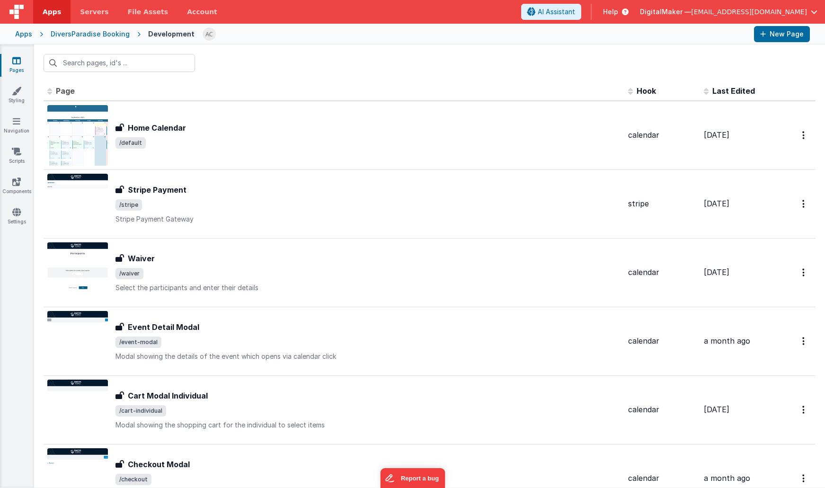
click at [24, 34] on div "Apps" at bounding box center [23, 33] width 17 height 9
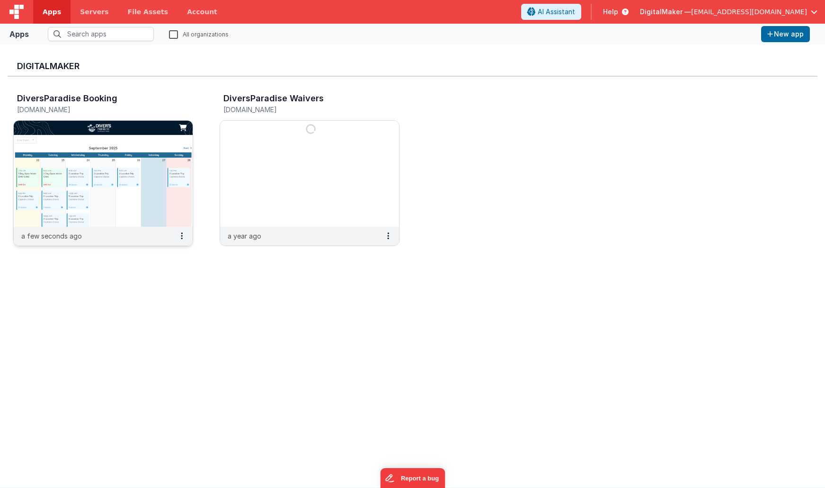
click at [175, 109] on icon at bounding box center [182, 105] width 24 height 23
click at [184, 238] on button at bounding box center [182, 236] width 22 height 18
click at [175, 259] on link "Settings" at bounding box center [160, 254] width 65 height 17
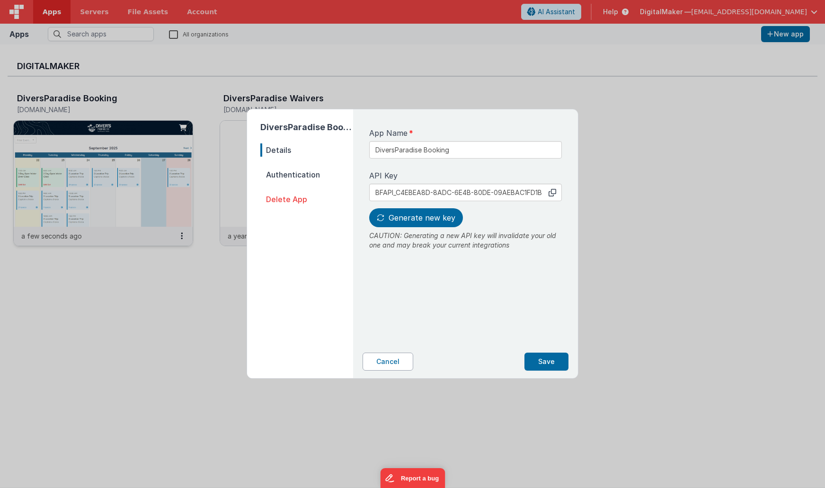
click at [391, 357] on button "Cancel" at bounding box center [388, 362] width 51 height 18
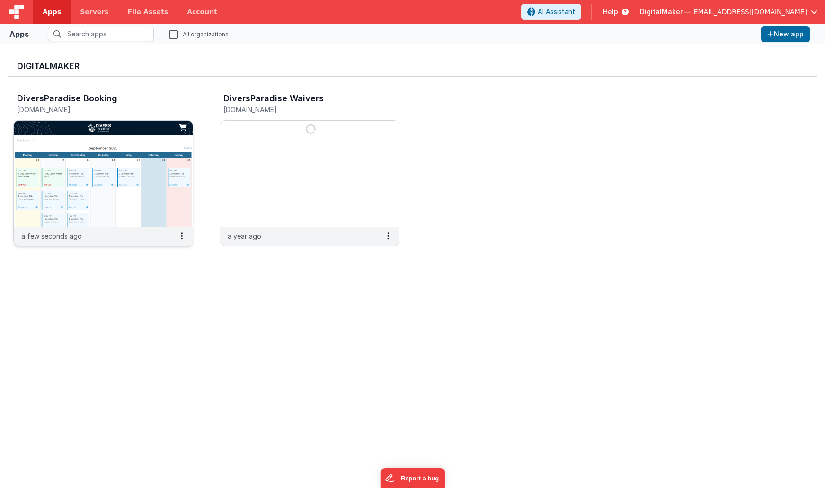
click at [119, 170] on img at bounding box center [103, 174] width 179 height 106
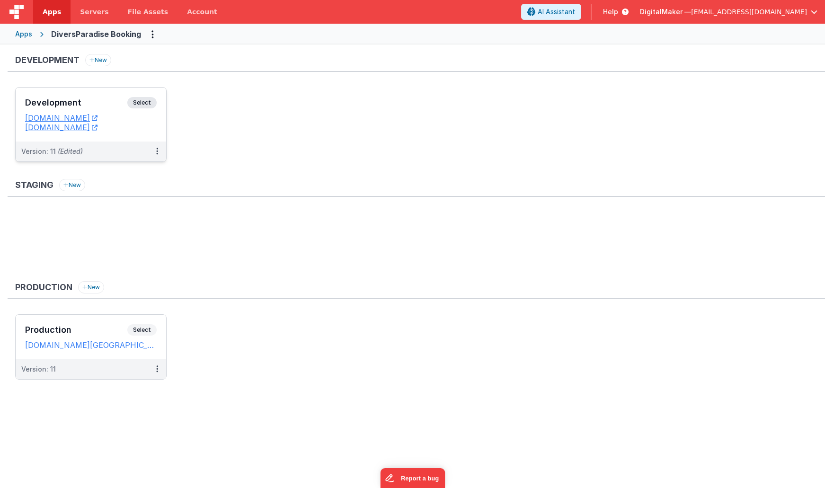
click at [147, 99] on span "Select" at bounding box center [141, 102] width 29 height 11
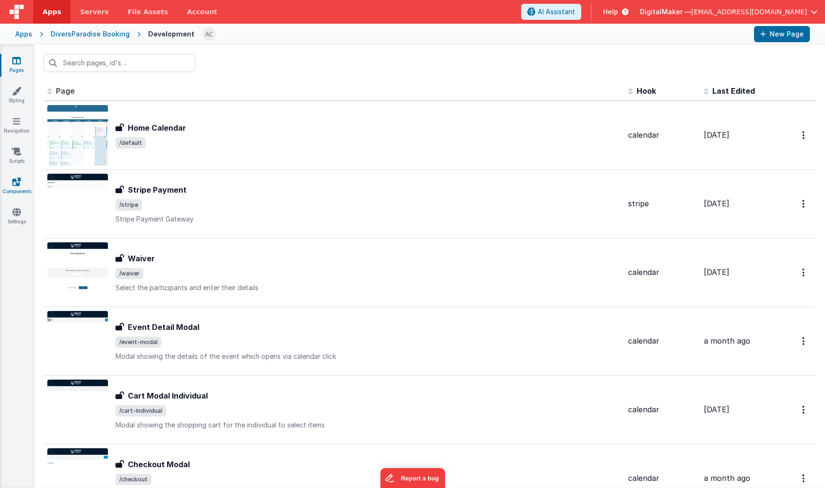
click at [13, 181] on icon at bounding box center [16, 181] width 9 height 9
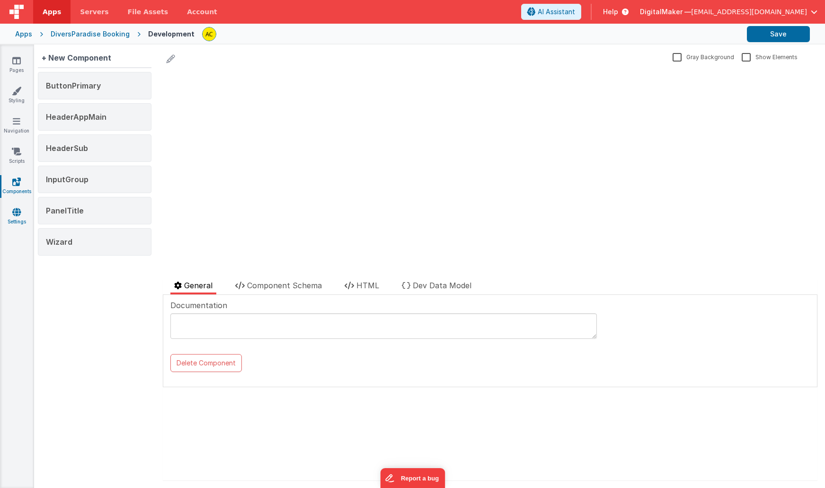
click at [21, 214] on link "Settings" at bounding box center [17, 216] width 34 height 19
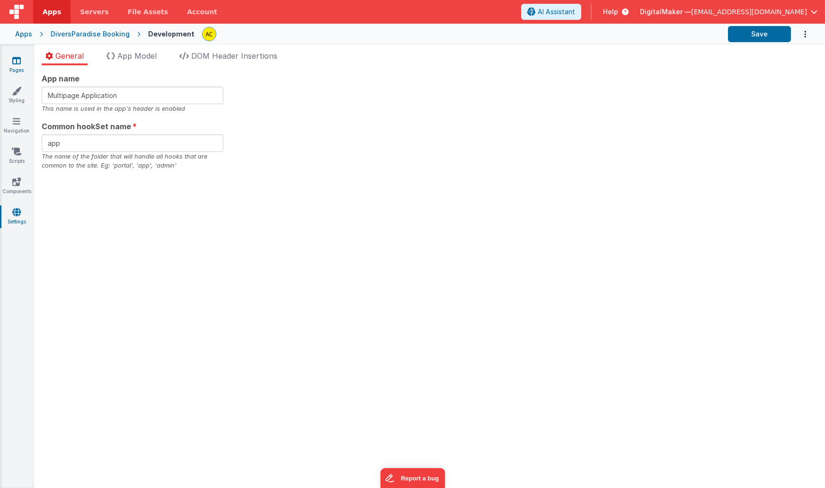
click at [18, 60] on icon at bounding box center [16, 60] width 9 height 9
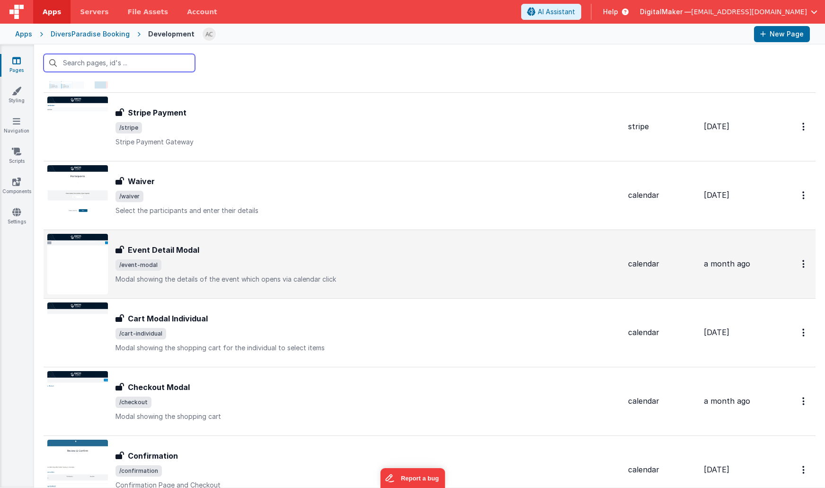
scroll to position [78, 0]
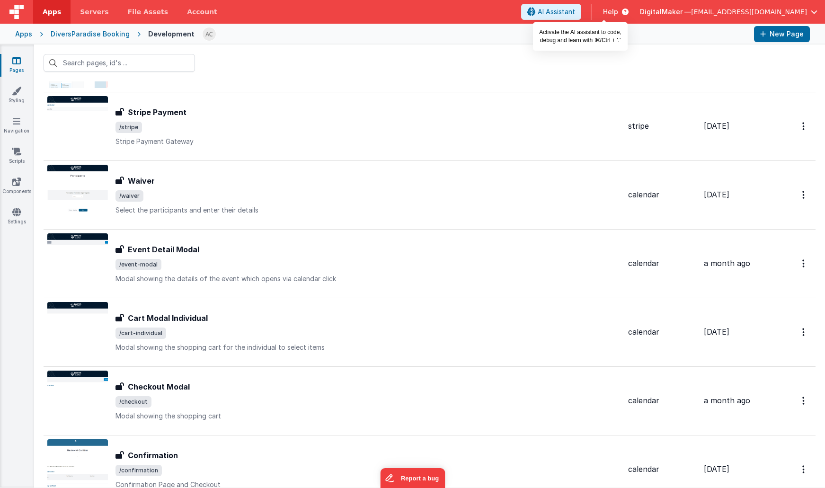
click at [581, 11] on button "AI Assistant" at bounding box center [551, 12] width 60 height 16
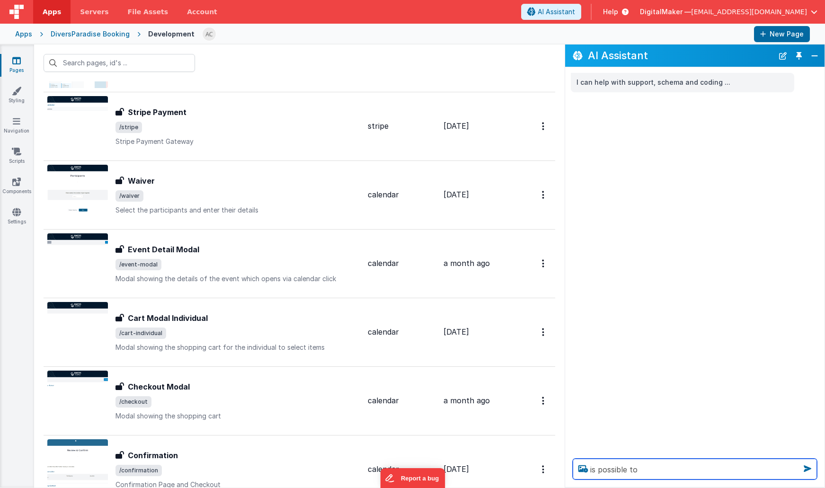
type textarea "is possible to"
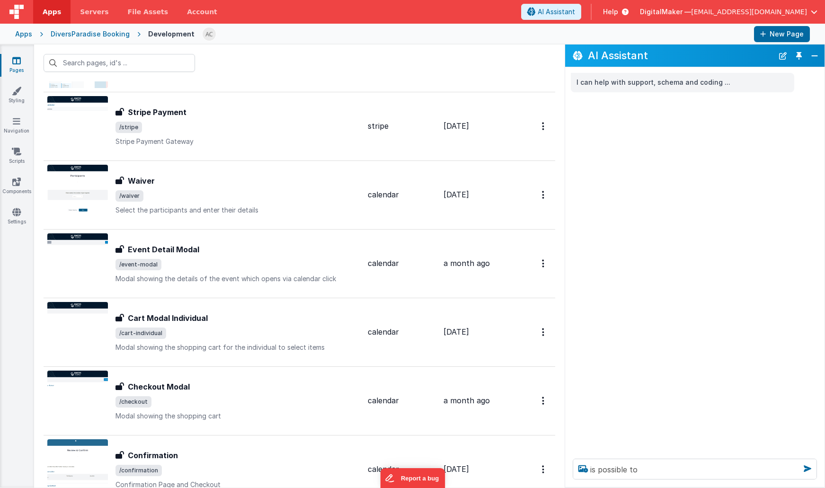
click at [278, 53] on div at bounding box center [299, 63] width 531 height 37
click at [93, 36] on div "DiversParadise Booking" at bounding box center [90, 33] width 79 height 9
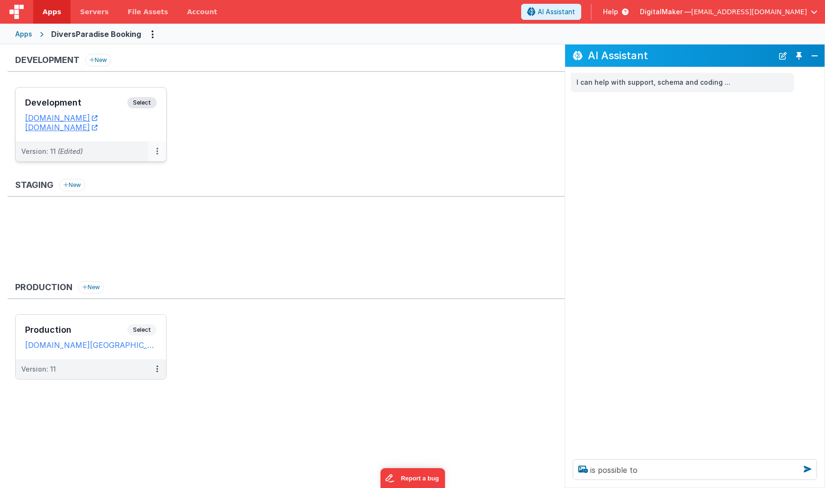
click at [156, 151] on icon at bounding box center [157, 151] width 2 height 0
click at [274, 133] on div at bounding box center [412, 244] width 825 height 488
click at [139, 105] on span "Select" at bounding box center [141, 102] width 29 height 11
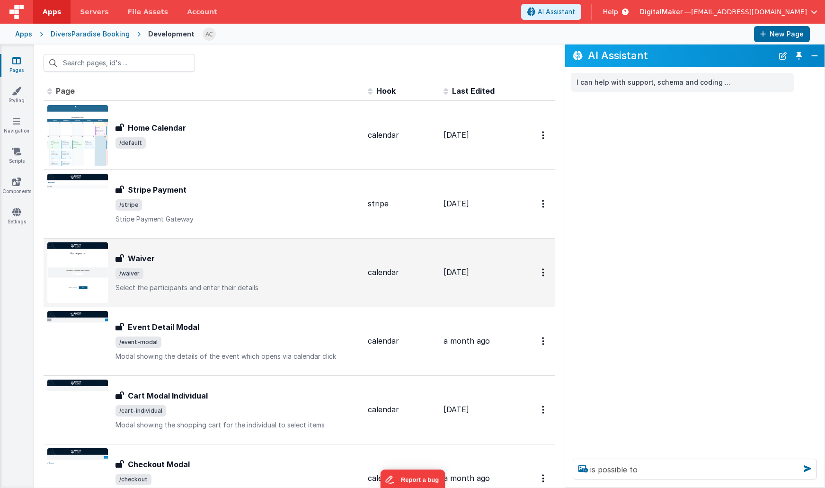
click at [233, 266] on div "Waiver Waiver /waiver Select the participants and enter their details" at bounding box center [238, 273] width 245 height 40
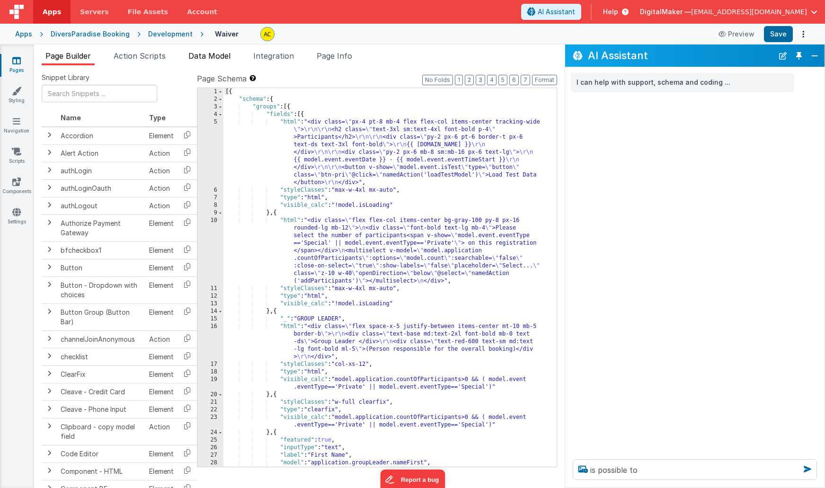
click at [205, 58] on span "Data Model" at bounding box center [209, 55] width 42 height 9
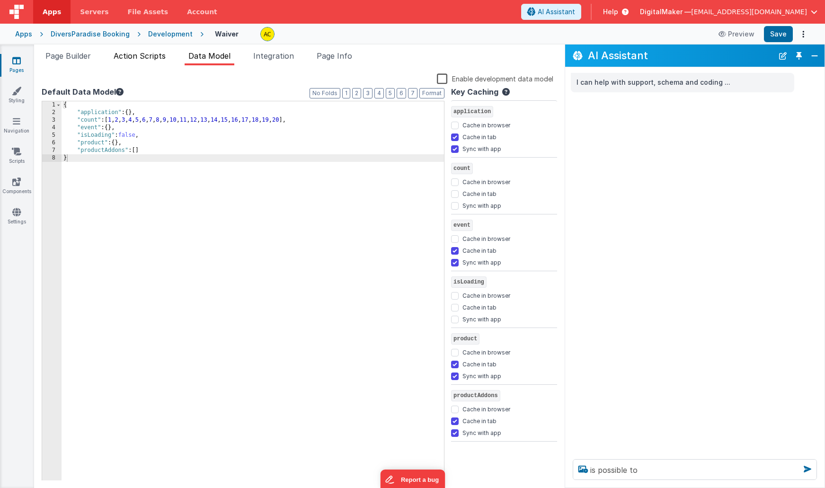
click at [137, 59] on span "Action Scripts" at bounding box center [140, 55] width 52 height 9
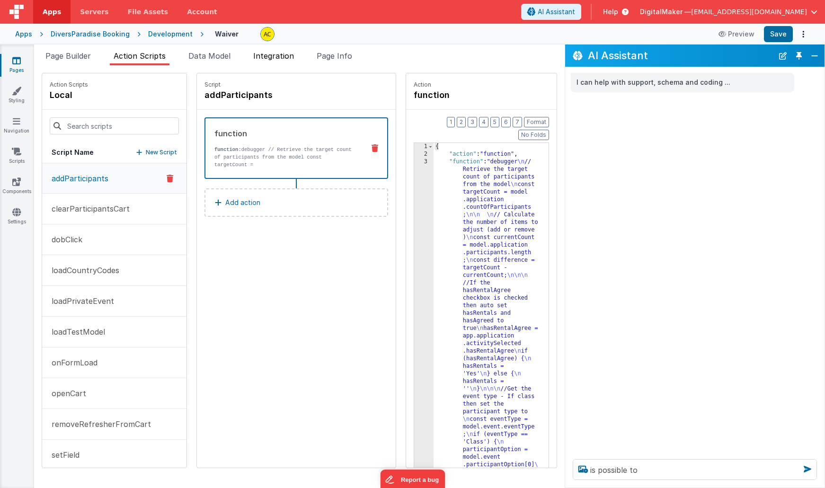
click at [266, 59] on span "Integration" at bounding box center [273, 55] width 41 height 9
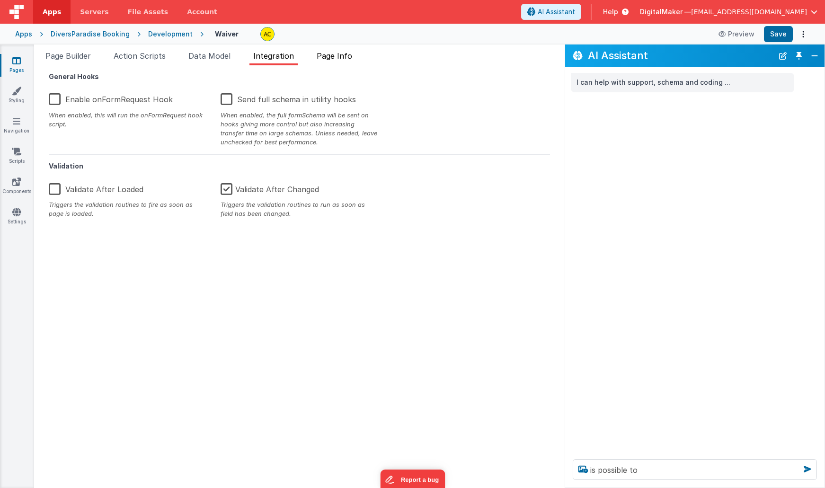
click at [344, 58] on span "Page Info" at bounding box center [335, 55] width 36 height 9
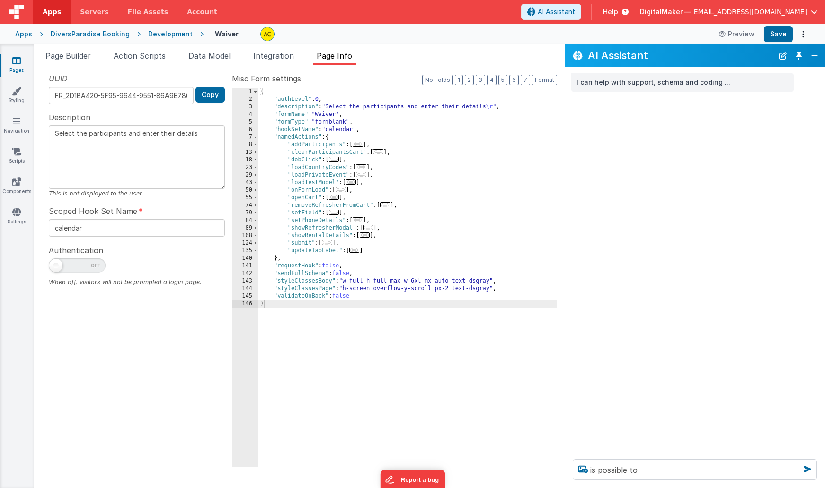
click at [307, 180] on div "{ "authLevel" : 0 , "description" : "Select the participants and enter their de…" at bounding box center [408, 285] width 298 height 394
click at [61, 53] on span "Page Builder" at bounding box center [67, 55] width 45 height 9
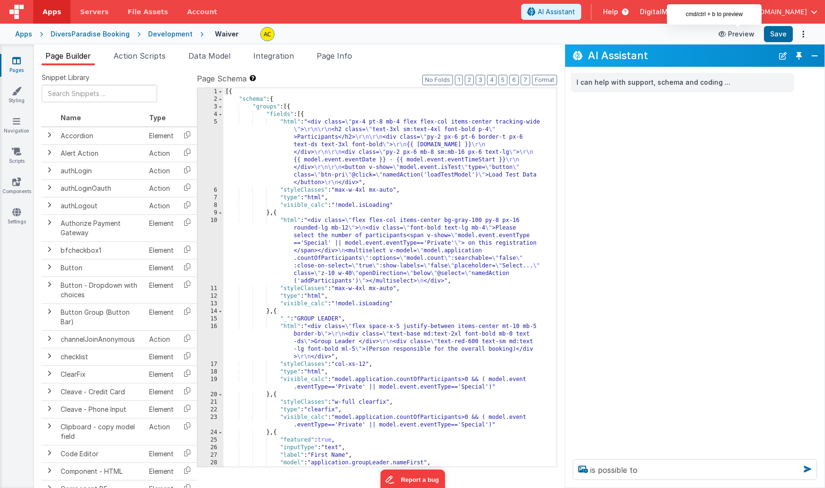
click at [751, 32] on button "Preview" at bounding box center [736, 34] width 47 height 15
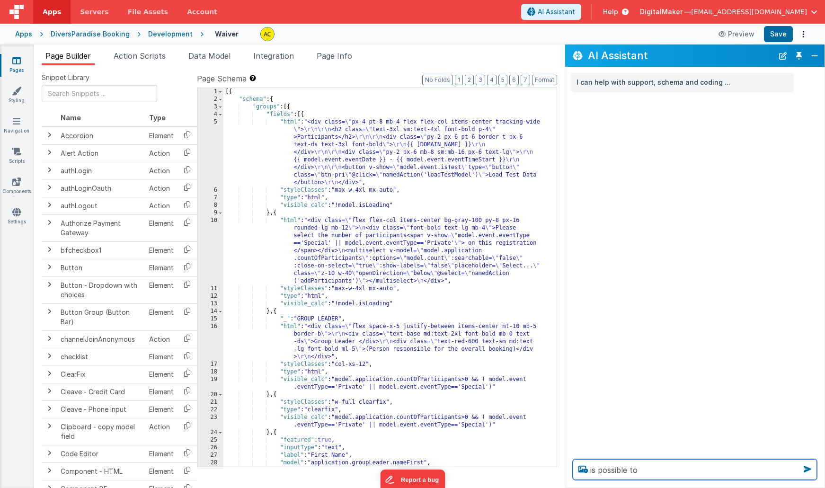
click at [633, 467] on textarea "is possible to" at bounding box center [695, 469] width 244 height 21
click at [660, 474] on textarea "is possible to" at bounding box center [695, 469] width 244 height 21
drag, startPoint x: 634, startPoint y: 473, endPoint x: 551, endPoint y: 470, distance: 82.9
click at [551, 470] on section "Pages Styling Navigation Scripts Components Settings Page Builder Action Script…" at bounding box center [412, 267] width 825 height 444
type textarea "I SPOSSIBLE TO REMO"
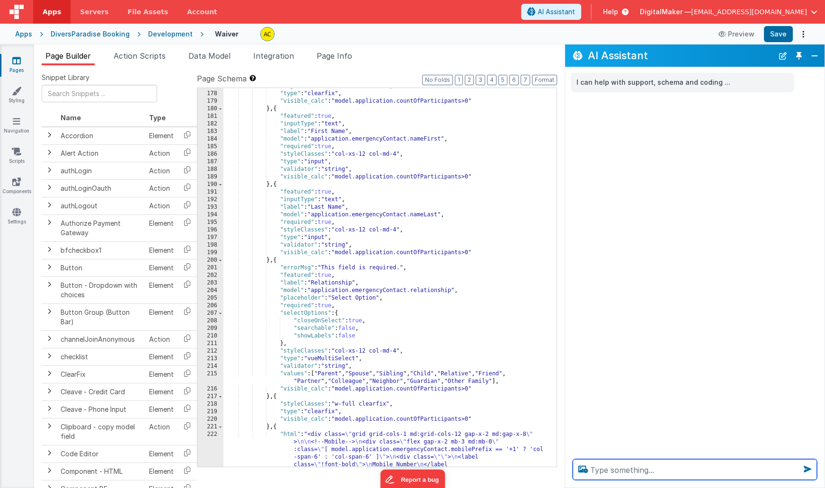
scroll to position [3558, 0]
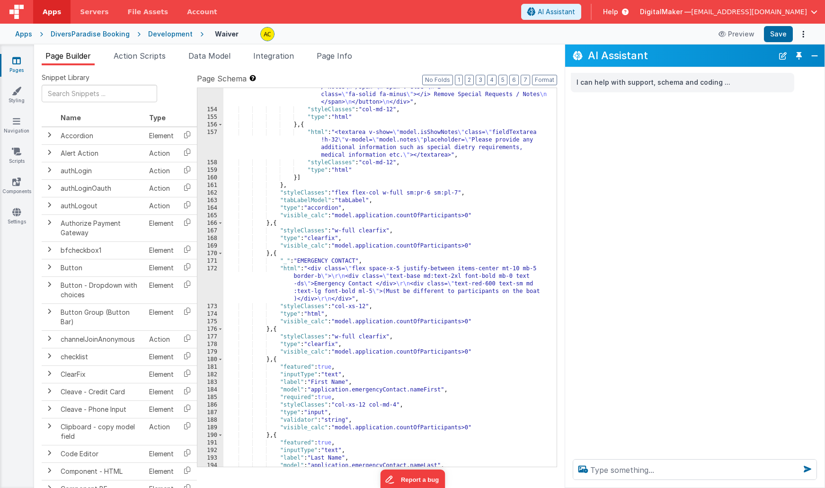
click at [313, 248] on div ""html" : "<div class= \" hidden md:!block \" > \n <div class= \" flex justify-b…" at bounding box center [386, 208] width 327 height 568
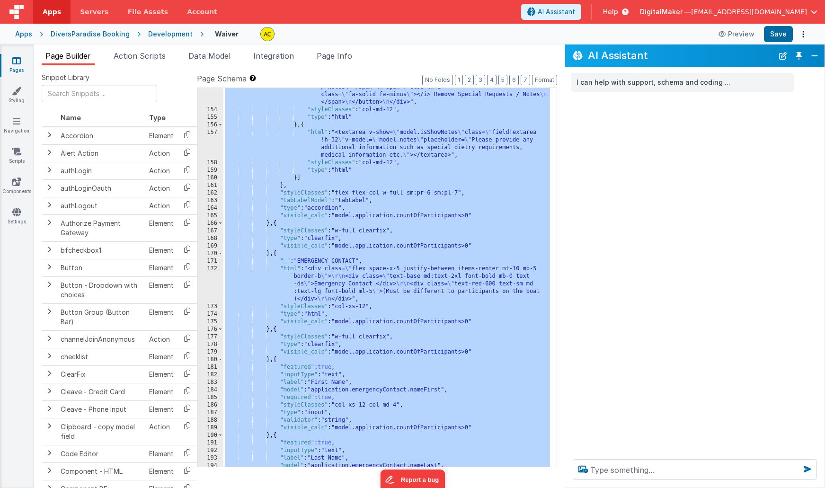
click at [330, 357] on div ""html" : "<div class= \" hidden md:!block \" > \n <div class= \" flex justify-b…" at bounding box center [386, 208] width 327 height 568
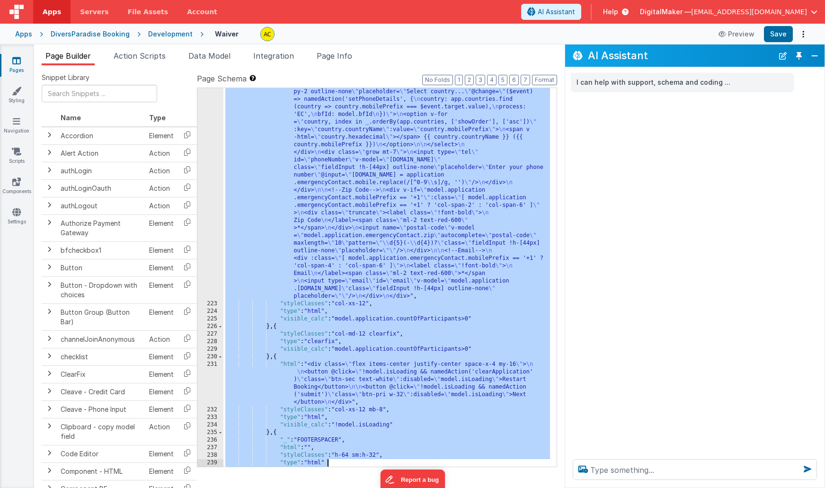
scroll to position [4258, 0]
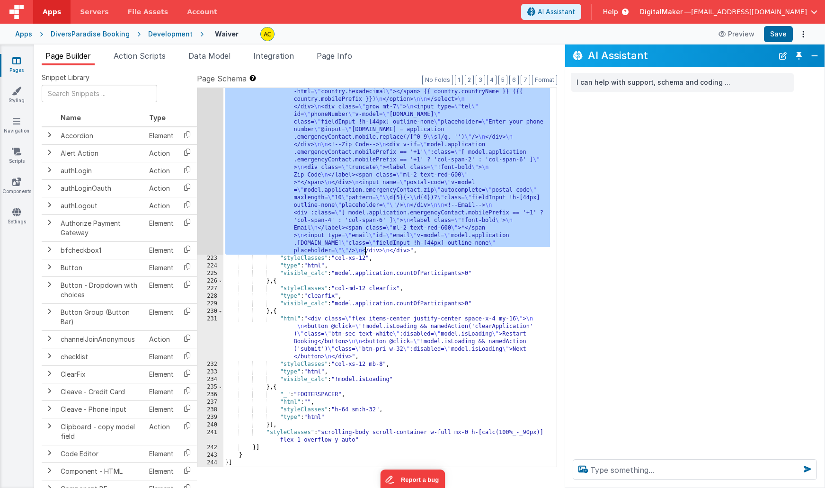
drag, startPoint x: 277, startPoint y: 254, endPoint x: 365, endPoint y: 253, distance: 87.1
click at [365, 253] on div ""html" : "<div class= \" grid grid-cols-1 md:grid-cols-12 gap-x-2 md:gap-x-8 \"…" at bounding box center [386, 311] width 327 height 659
click at [360, 265] on div ""html" : "<div class= \" grid grid-cols-1 md:grid-cols-12 gap-x-2 md:gap-x-8 \"…" at bounding box center [386, 311] width 327 height 659
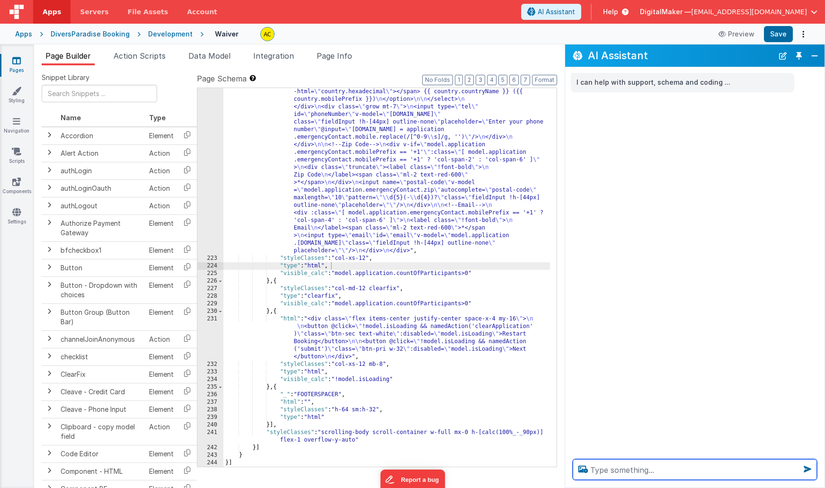
drag, startPoint x: 668, startPoint y: 471, endPoint x: 563, endPoint y: 464, distance: 104.4
click at [563, 464] on section "Pages Styling Navigation Scripts Components Settings Page Builder Action Script…" at bounding box center [412, 267] width 825 height 444
type textarea "C"
type textarea "CAN YOU REMOVE THE EMERGENCY Contact ?"
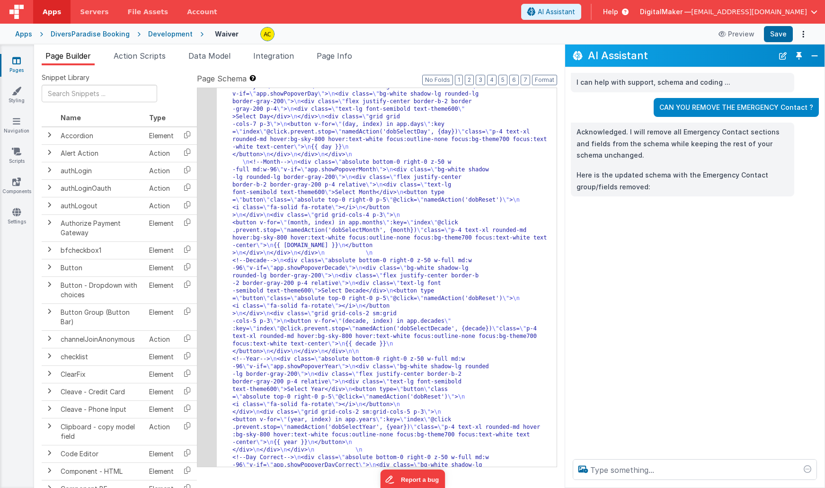
scroll to position [0, 0]
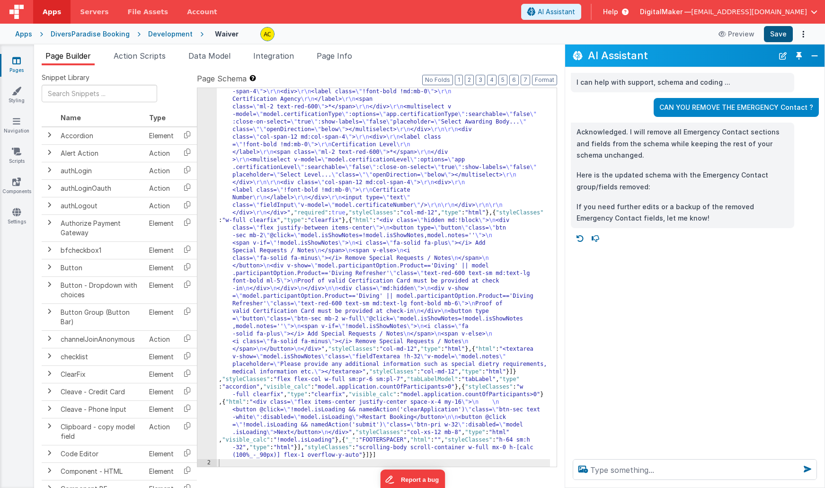
click at [776, 35] on button "Save" at bounding box center [778, 34] width 29 height 16
click at [745, 35] on button "Preview" at bounding box center [736, 34] width 47 height 15
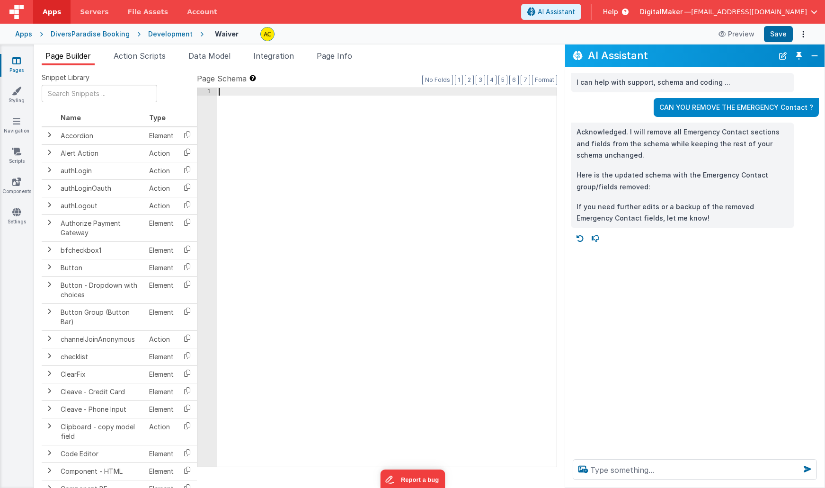
scroll to position [4099, 0]
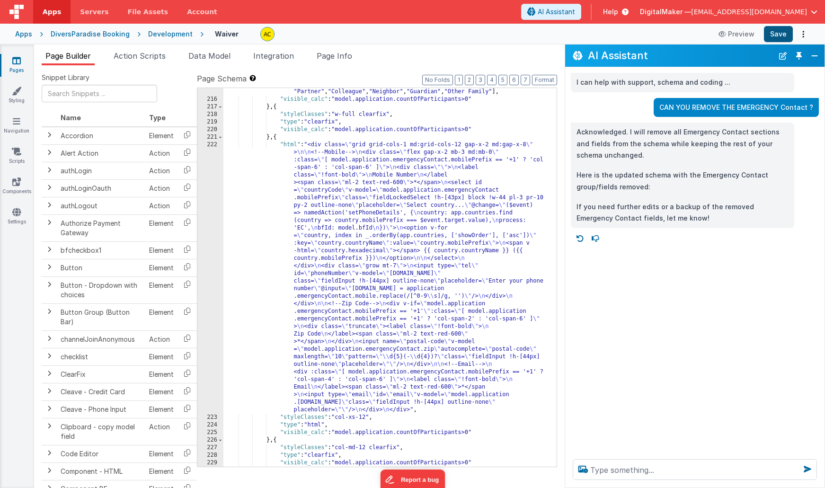
click at [789, 29] on button "Save" at bounding box center [778, 34] width 29 height 16
click at [740, 29] on button "Preview" at bounding box center [736, 34] width 47 height 15
click at [23, 62] on link "Pages" at bounding box center [17, 65] width 34 height 19
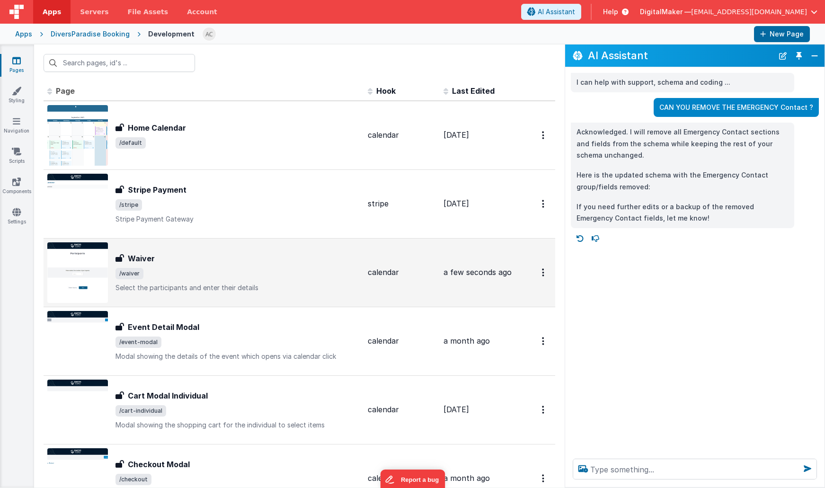
click at [157, 259] on div "Waiver" at bounding box center [238, 258] width 245 height 11
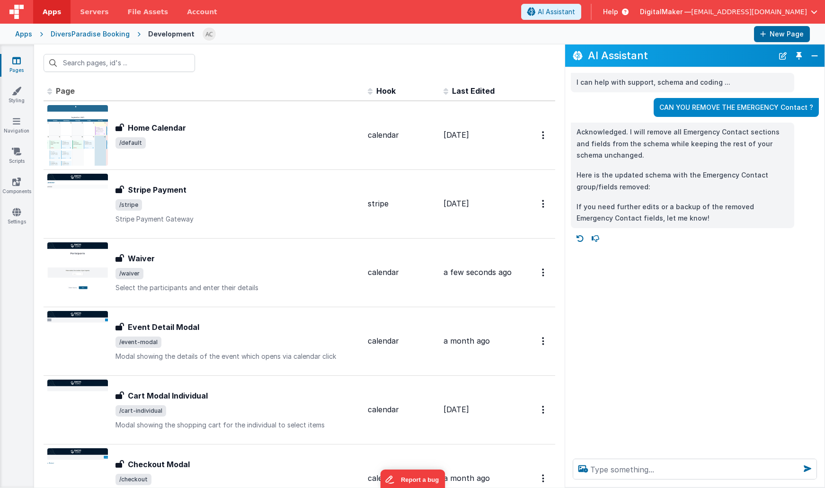
click at [612, 3] on header "Apps Servers File Assets Account Some FUTURE Slot AI Assistant Help DigitalMake…" at bounding box center [412, 12] width 825 height 24
click at [581, 17] on button "AI Assistant" at bounding box center [551, 12] width 60 height 16
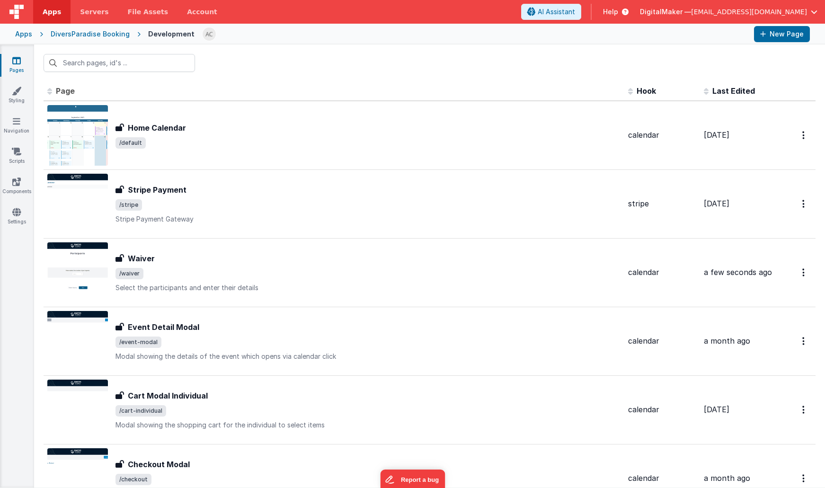
click at [575, 12] on span "AI Assistant" at bounding box center [556, 11] width 37 height 9
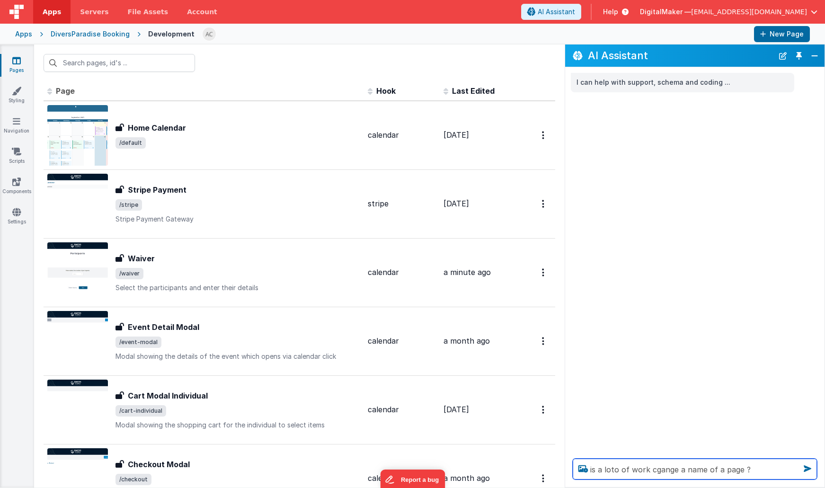
type textarea "is a loto of work cgange a name of a page ?"
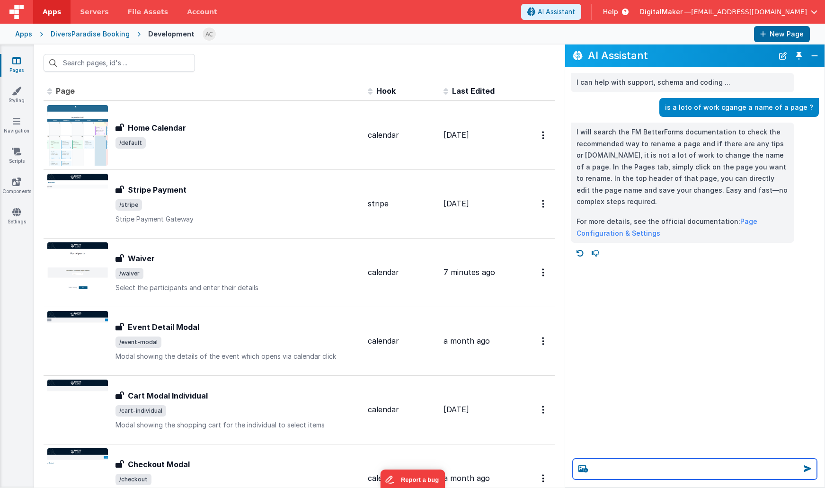
type textarea "I"
type textarea "i not need to update any link in structure or other page references ?"
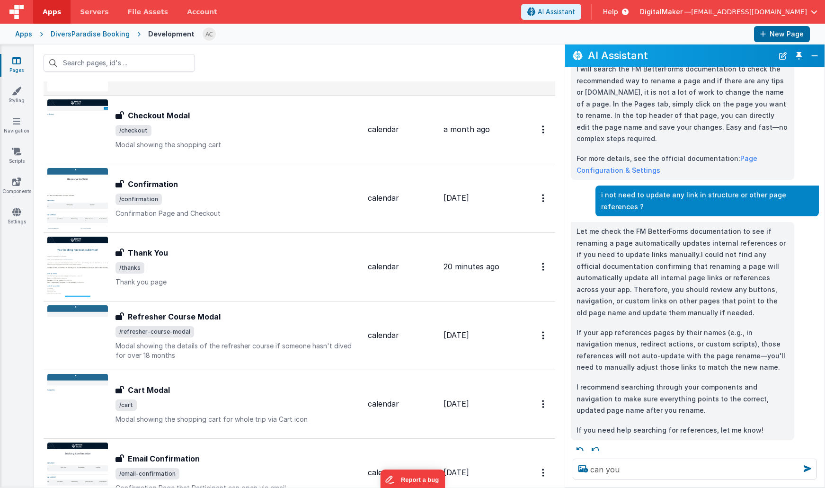
scroll to position [551, 0]
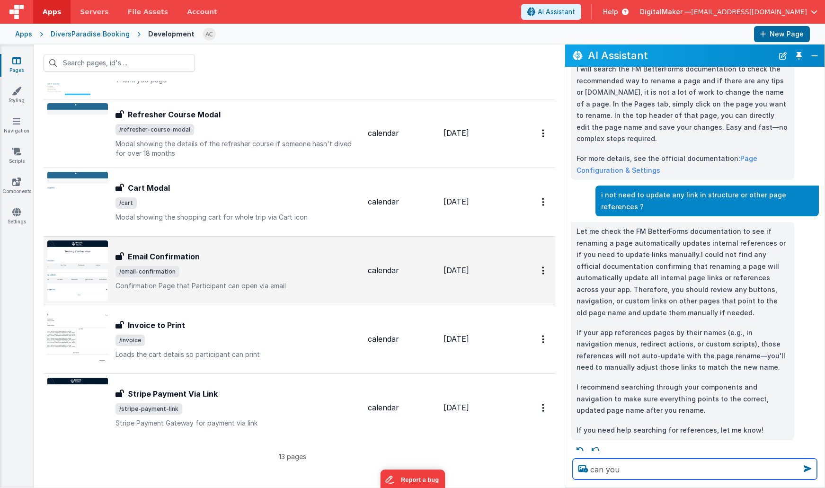
type textarea "can you"
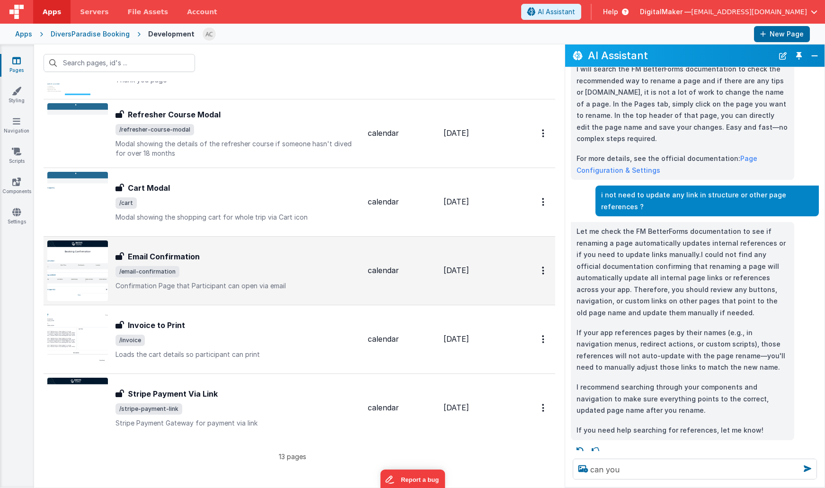
click at [229, 261] on div "Email Confirmation" at bounding box center [238, 256] width 245 height 11
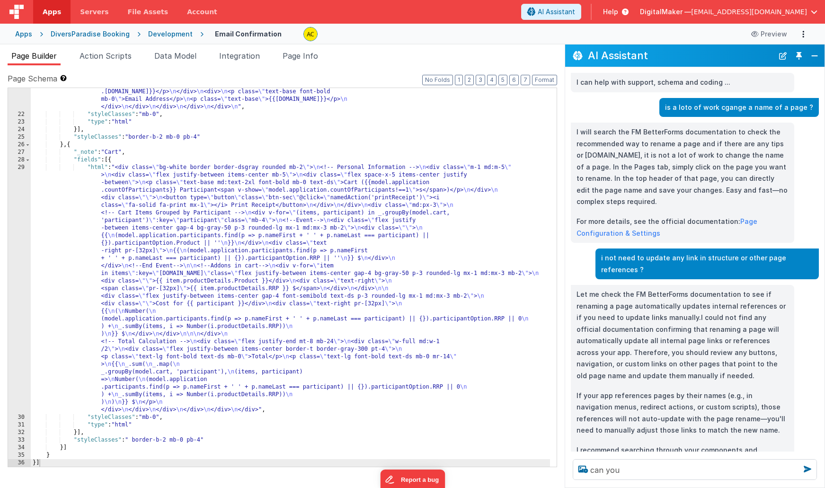
scroll to position [371, 0]
click at [769, 37] on button "Preview" at bounding box center [769, 34] width 47 height 15
click at [28, 34] on div "Apps" at bounding box center [23, 33] width 17 height 9
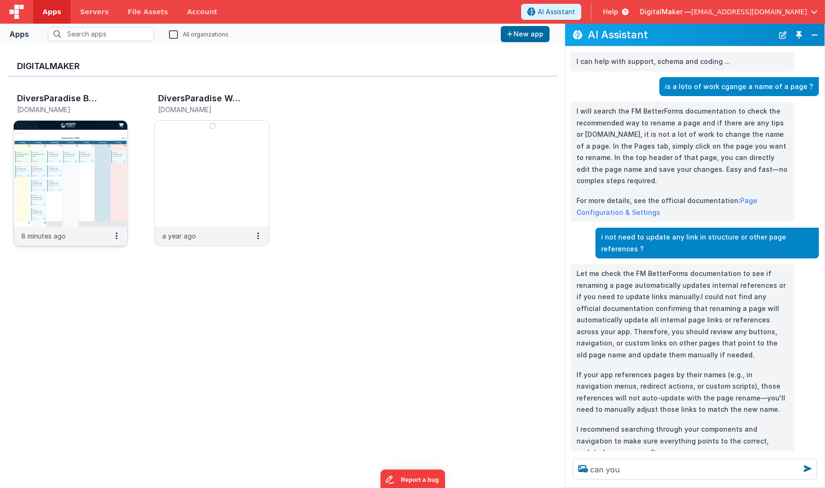
click at [78, 170] on img at bounding box center [71, 174] width 114 height 106
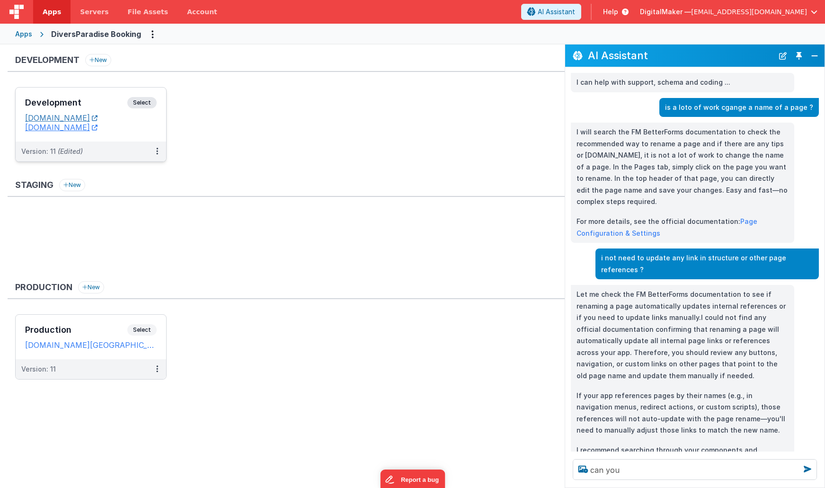
click at [98, 118] on link "[DOMAIN_NAME]" at bounding box center [61, 117] width 72 height 9
